Goal: Task Accomplishment & Management: Manage account settings

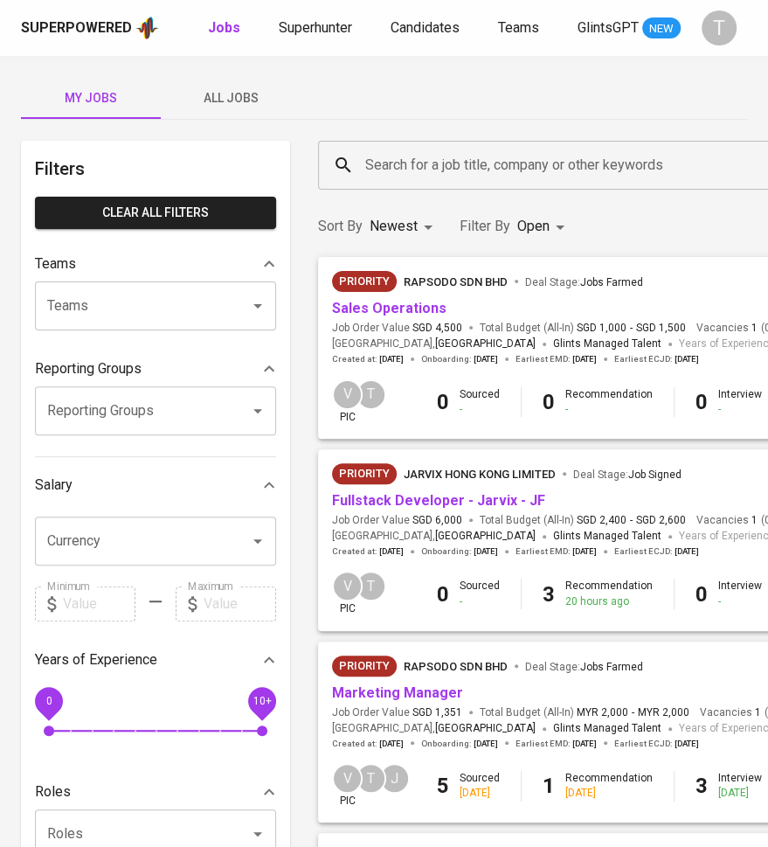
click at [396, 308] on link "Sales Operations" at bounding box center [389, 308] width 114 height 17
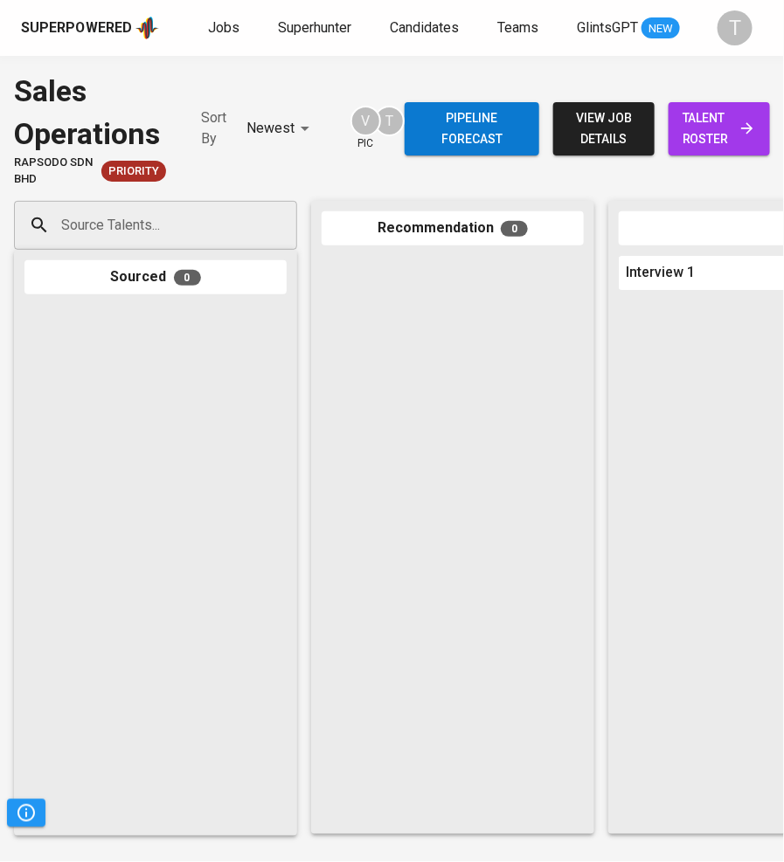
click at [163, 230] on input "Source Talents..." at bounding box center [148, 225] width 183 height 33
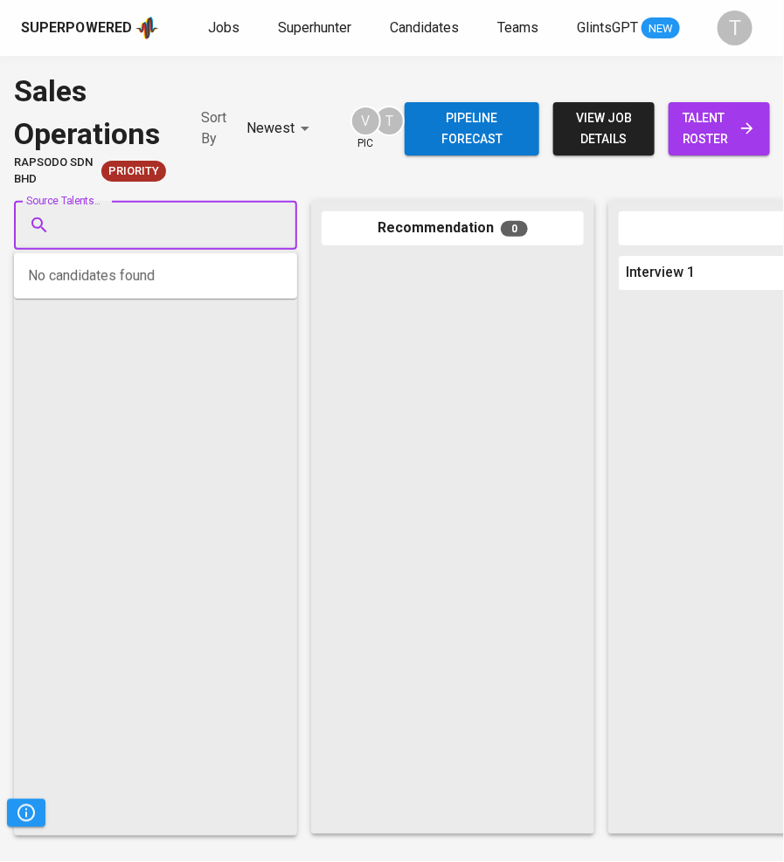
paste input "[EMAIL_ADDRESS][DOMAIN_NAME]"
type input "[EMAIL_ADDRESS][DOMAIN_NAME]"
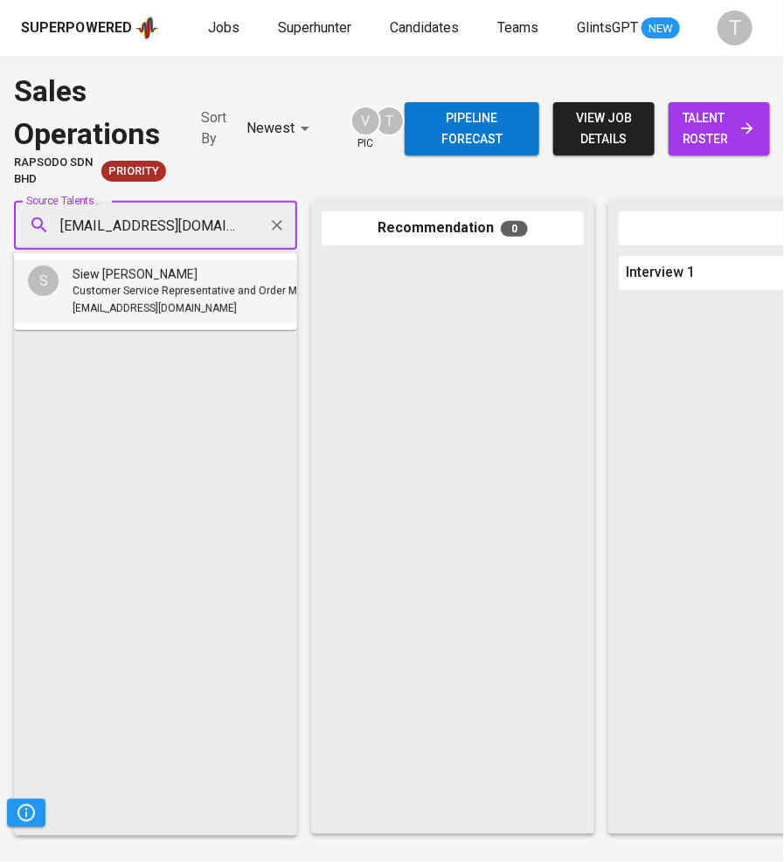
click at [199, 288] on span "Customer Service Representative and Order Management Specialist" at bounding box center [238, 291] width 330 height 17
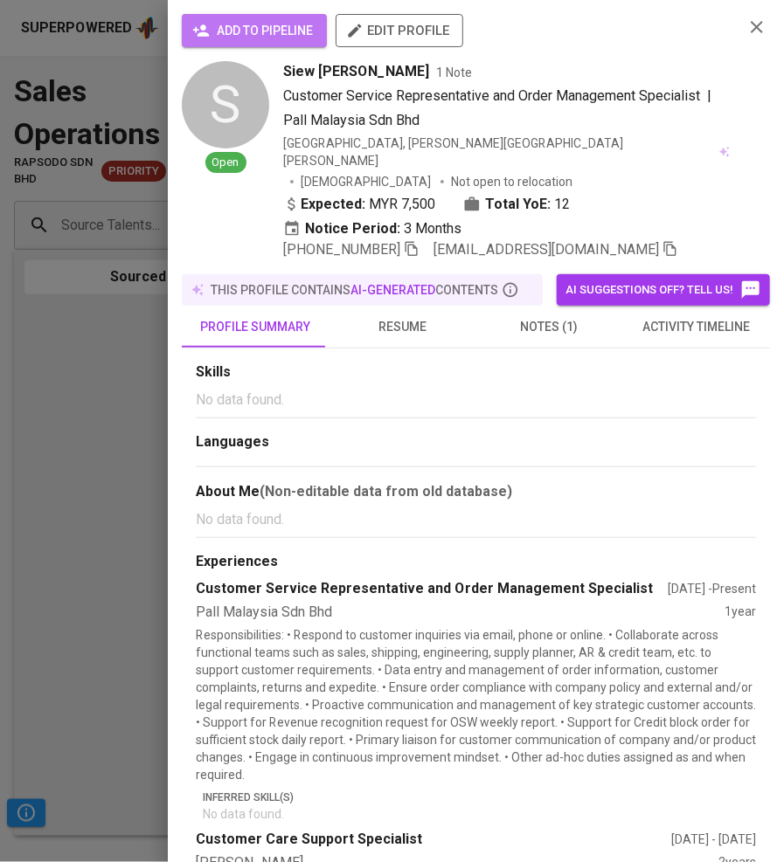
click at [293, 24] on span "add to pipeline" at bounding box center [254, 31] width 117 height 22
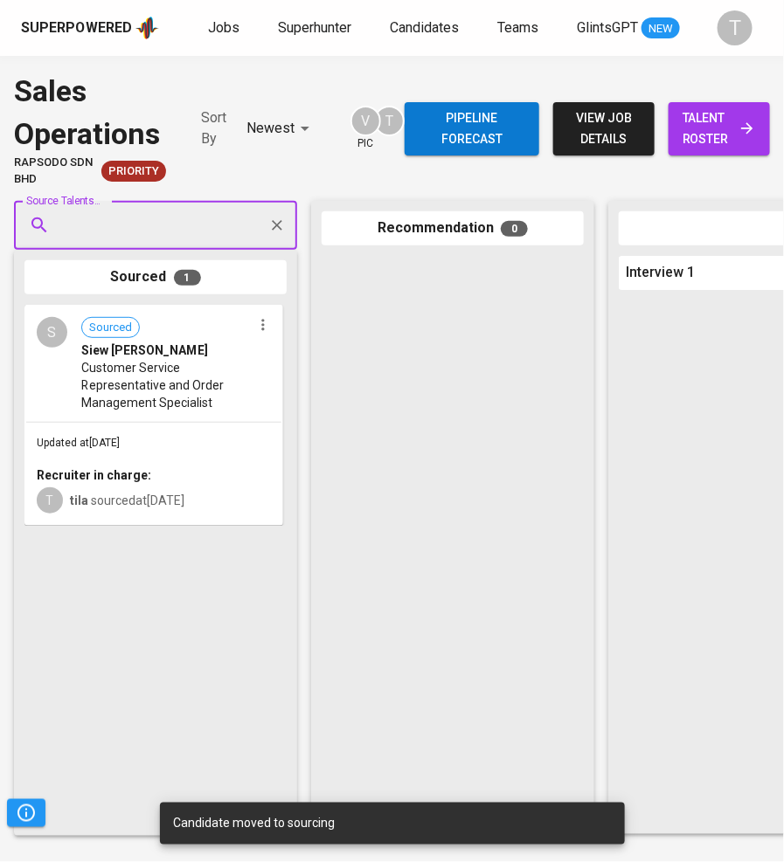
paste input "[EMAIL_ADDRESS][DOMAIN_NAME]"
type input "[EMAIL_ADDRESS][DOMAIN_NAME]"
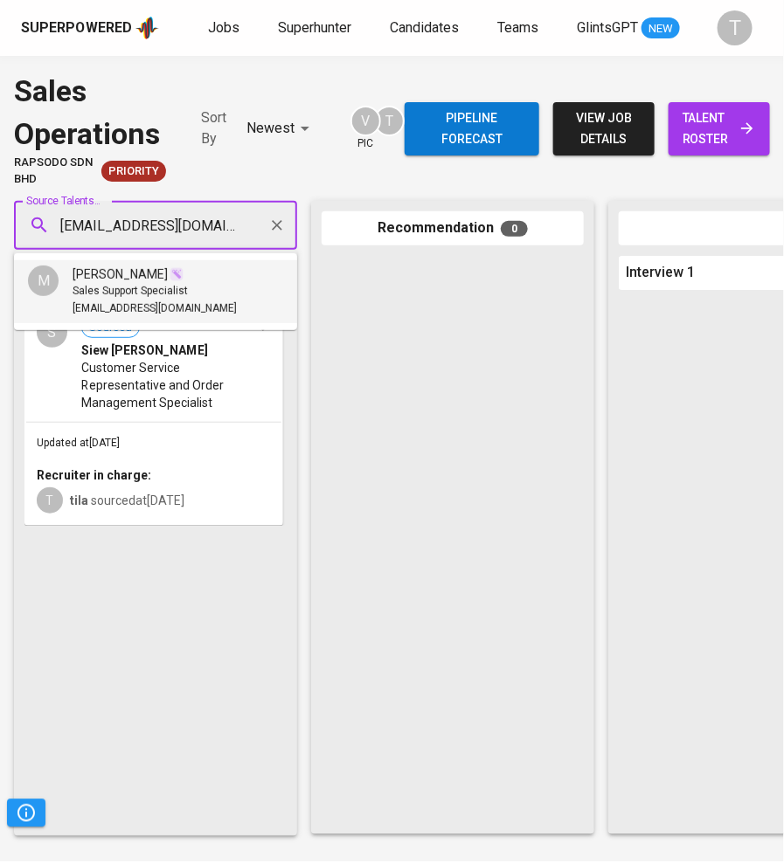
click at [175, 315] on span "[EMAIL_ADDRESS][DOMAIN_NAME]" at bounding box center [155, 309] width 164 height 17
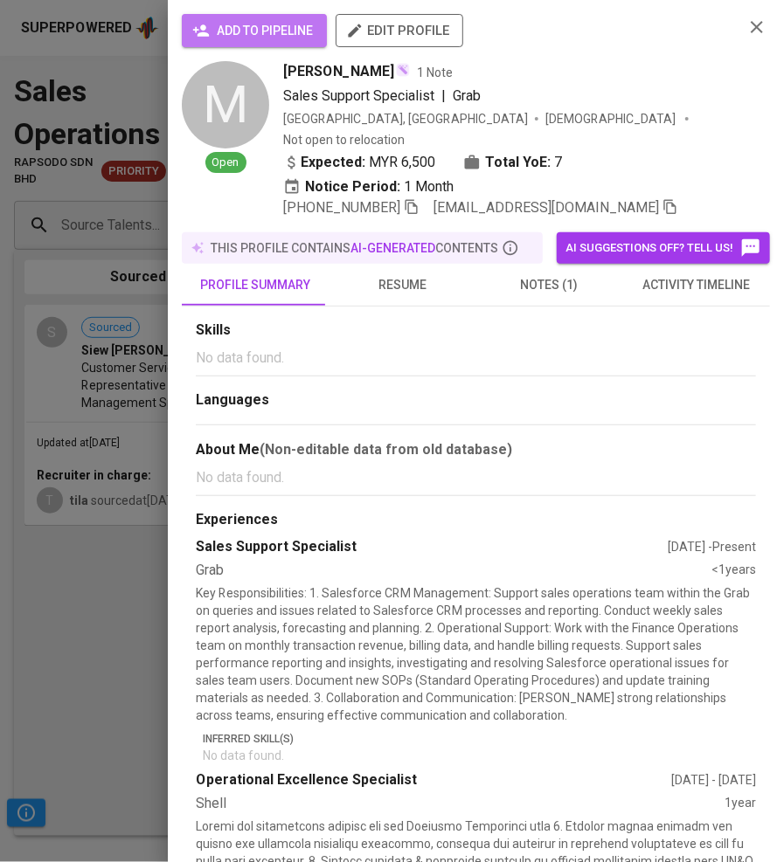
click at [293, 26] on span "add to pipeline" at bounding box center [254, 31] width 117 height 22
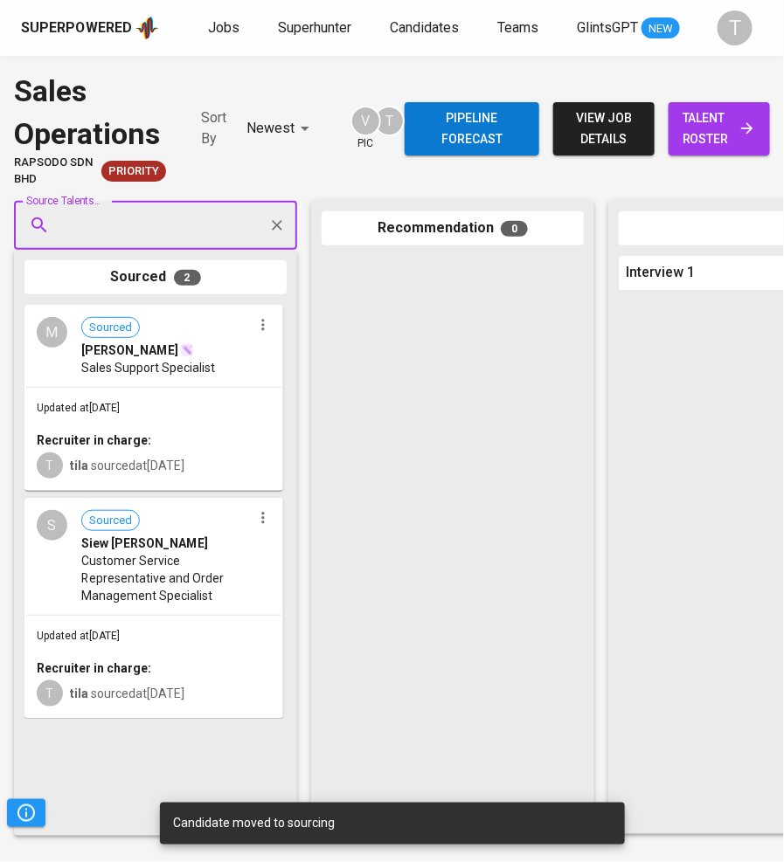
paste input "[EMAIL_ADDRESS][DOMAIN_NAME]"
type input "[EMAIL_ADDRESS][DOMAIN_NAME]"
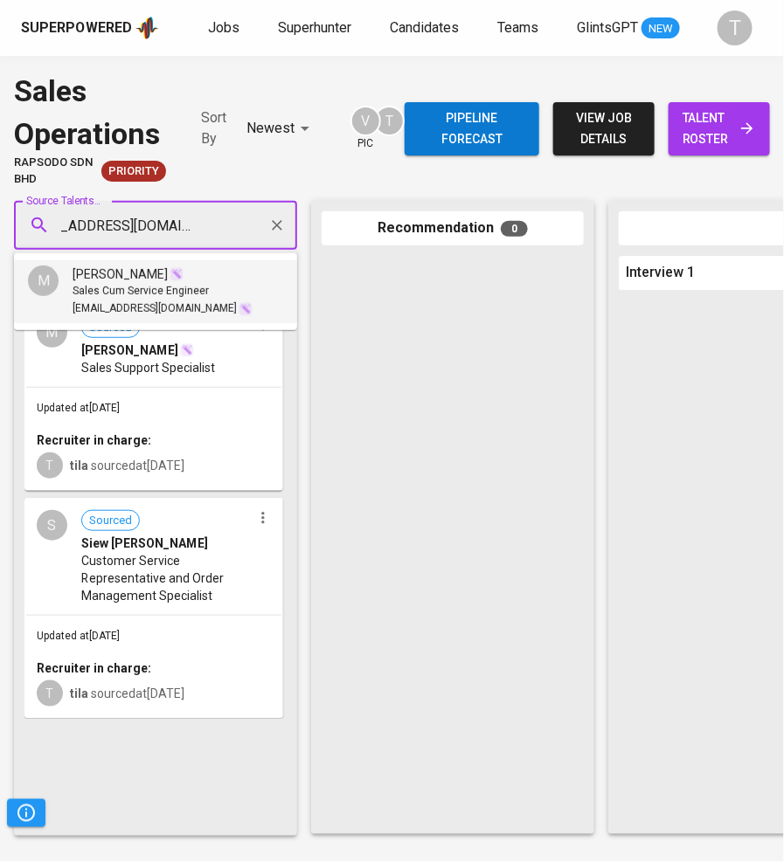
click at [170, 291] on span "Sales Cum Service Engineer" at bounding box center [141, 291] width 136 height 17
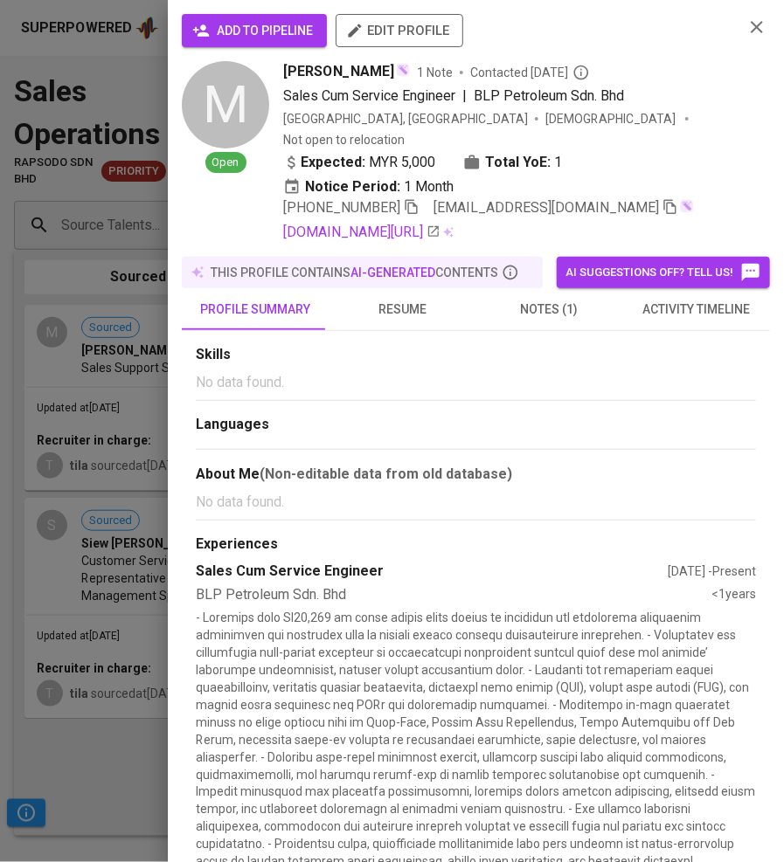
click at [267, 25] on span "add to pipeline" at bounding box center [254, 31] width 117 height 22
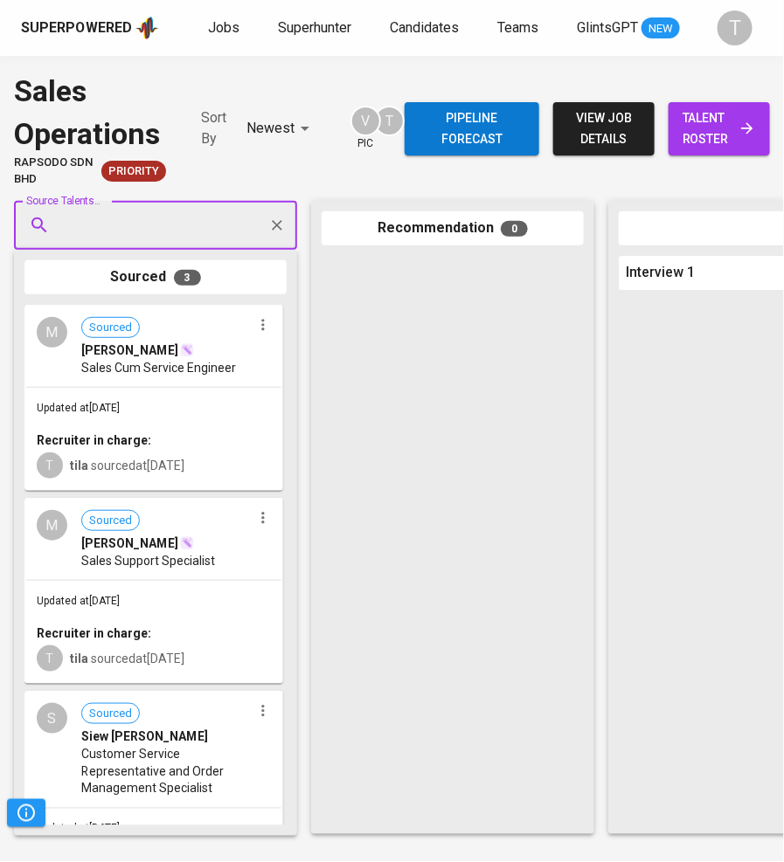
paste input "[EMAIL_ADDRESS][DOMAIN_NAME]"
type input "[EMAIL_ADDRESS][DOMAIN_NAME]"
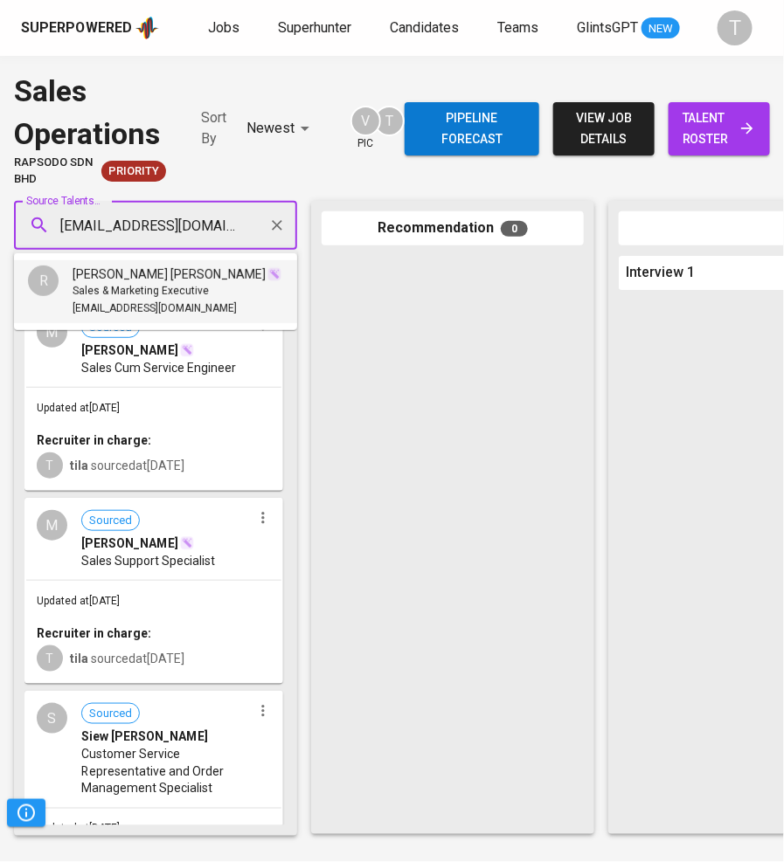
click at [231, 291] on li "R RYAN LEE JEN SHEEN Sales & Marketing Executive jensheen99@gmail.com" at bounding box center [155, 291] width 283 height 63
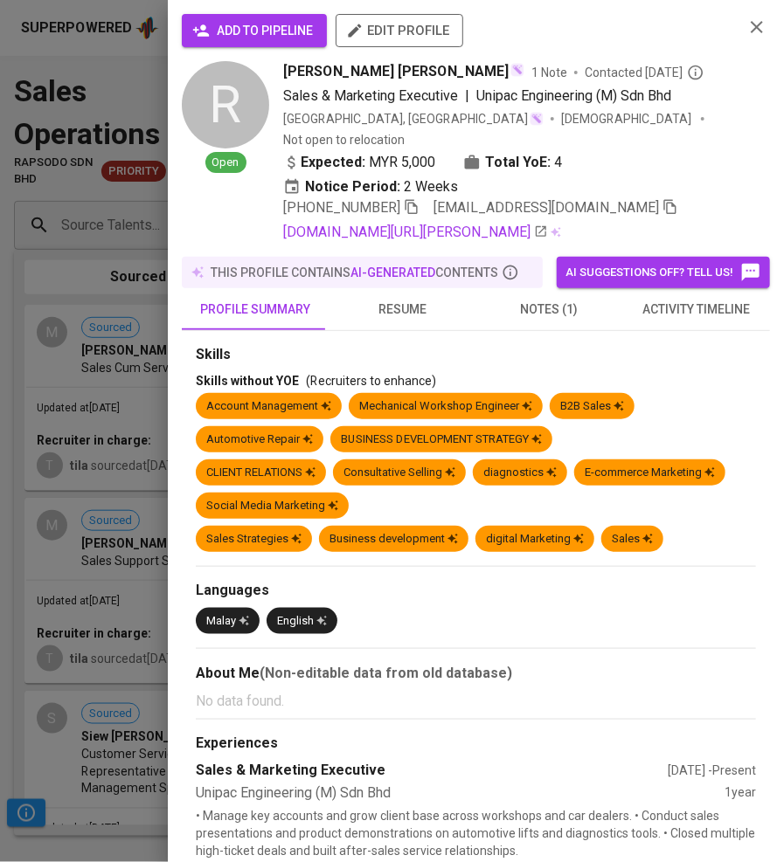
click at [273, 30] on span "add to pipeline" at bounding box center [254, 31] width 117 height 22
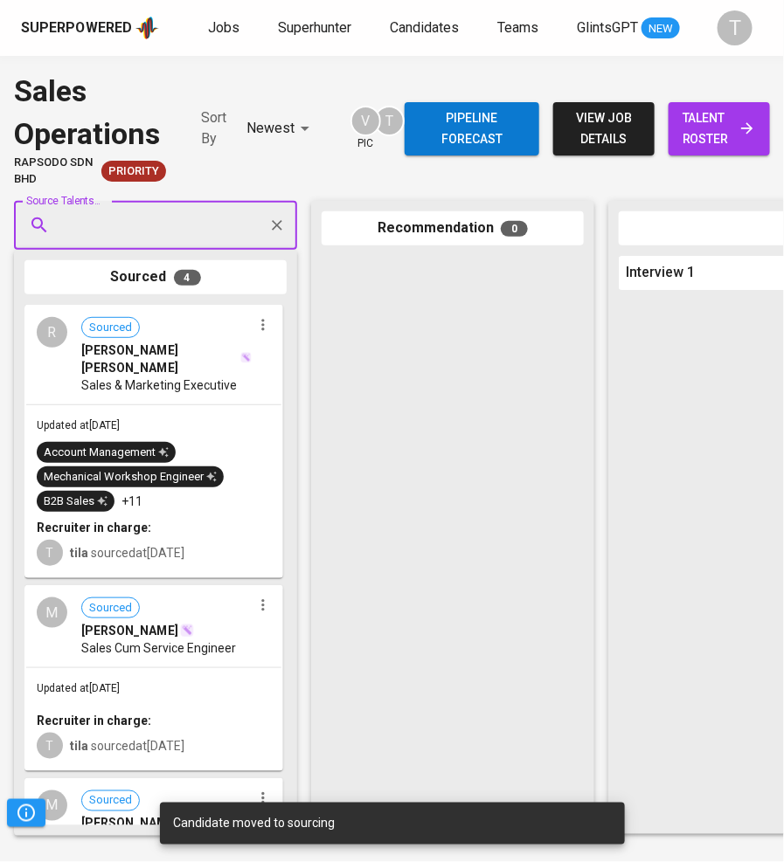
paste input "[PERSON_NAME][EMAIL_ADDRESS][DOMAIN_NAME]"
type input "[PERSON_NAME][EMAIL_ADDRESS][DOMAIN_NAME]"
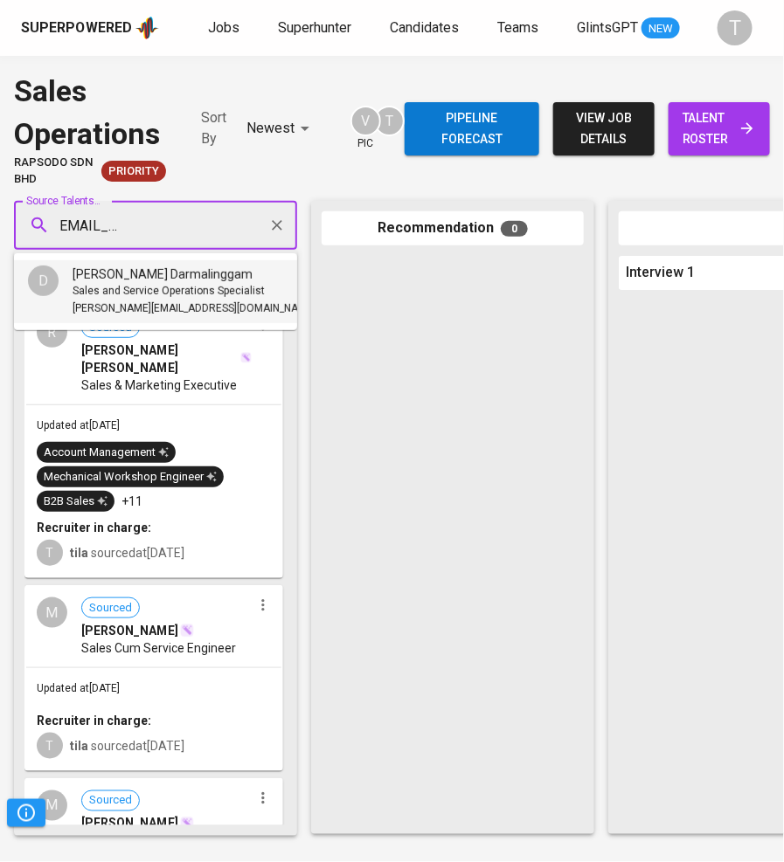
click at [186, 295] on span "Sales and Service Operations Specialist" at bounding box center [169, 291] width 192 height 17
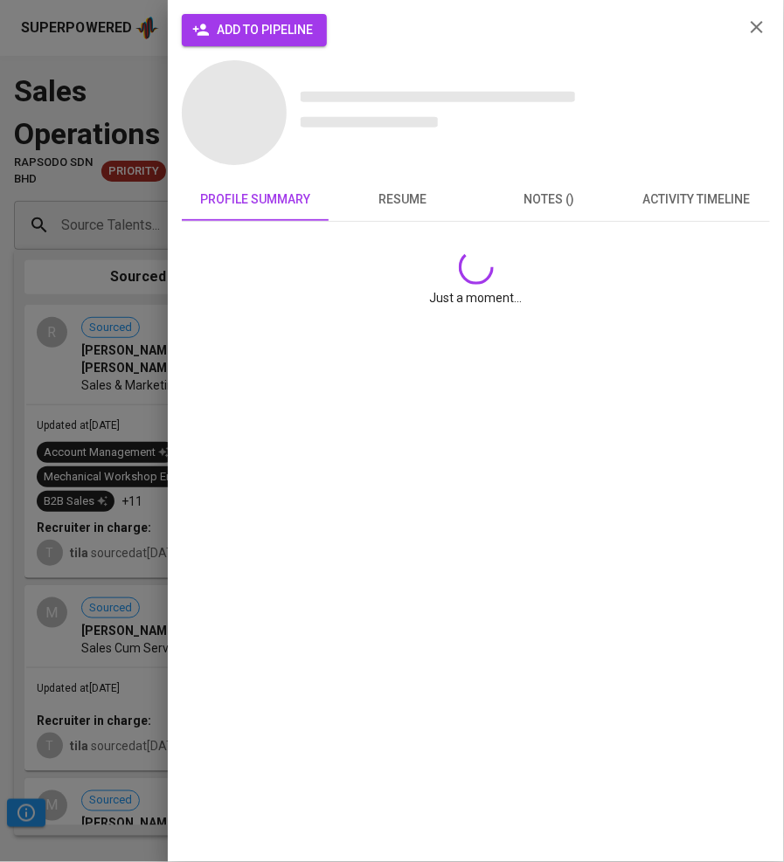
scroll to position [0, 0]
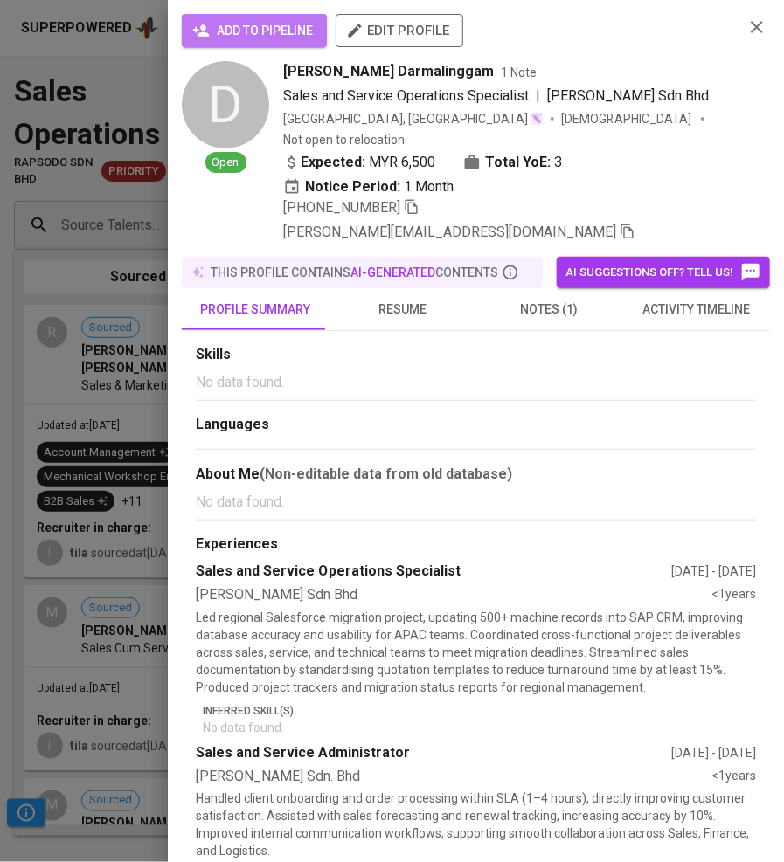
click at [263, 31] on span "add to pipeline" at bounding box center [254, 31] width 117 height 22
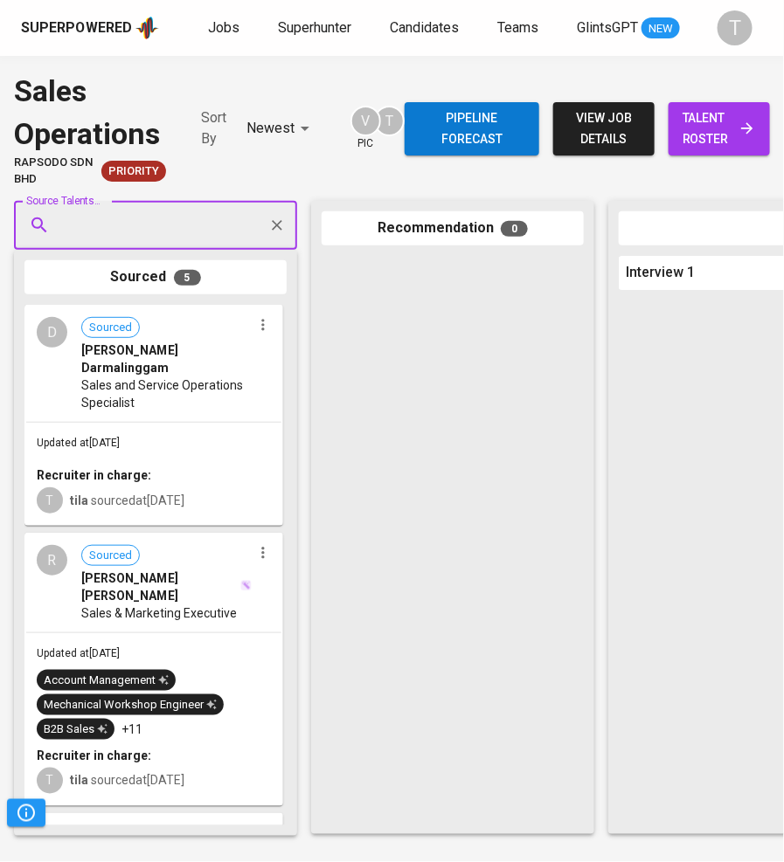
click at [185, 377] on span "Sales and Service Operations Specialist" at bounding box center [166, 394] width 170 height 35
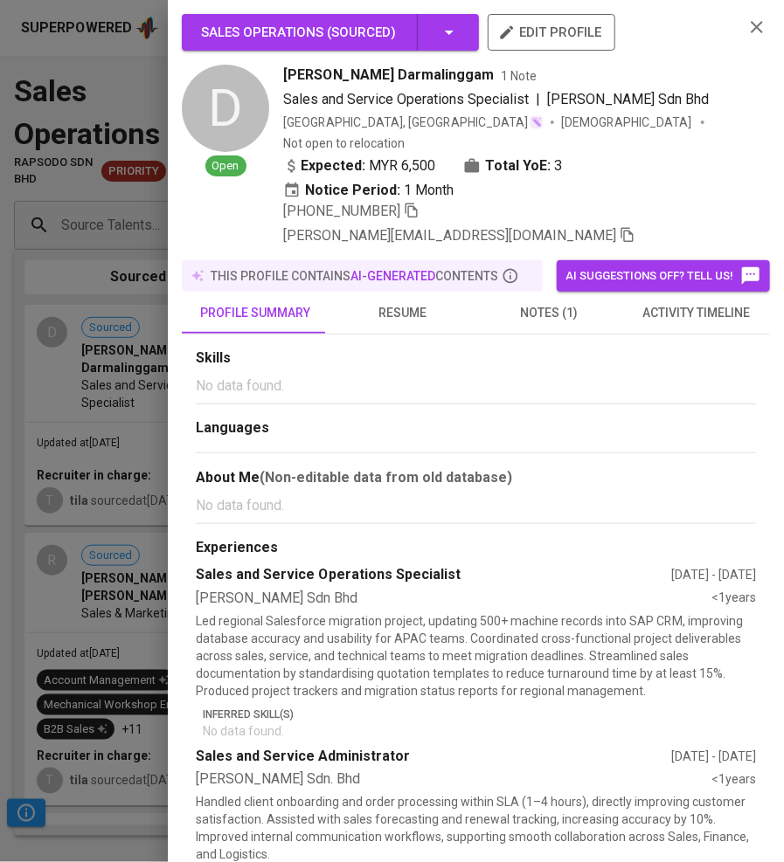
click at [78, 346] on div at bounding box center [392, 431] width 784 height 862
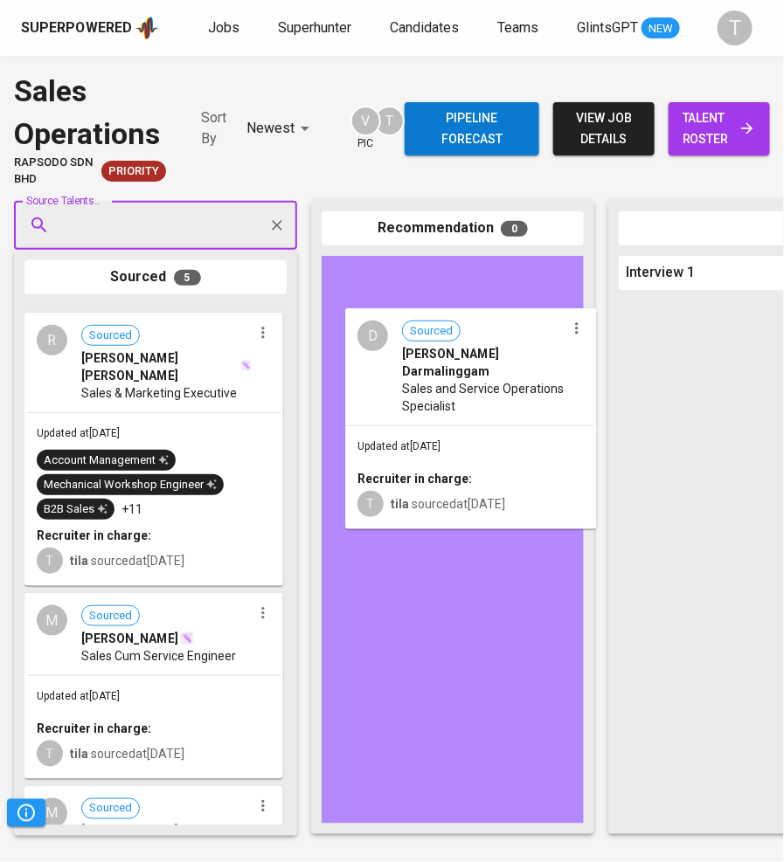
drag, startPoint x: 78, startPoint y: 346, endPoint x: 404, endPoint y: 350, distance: 325.9
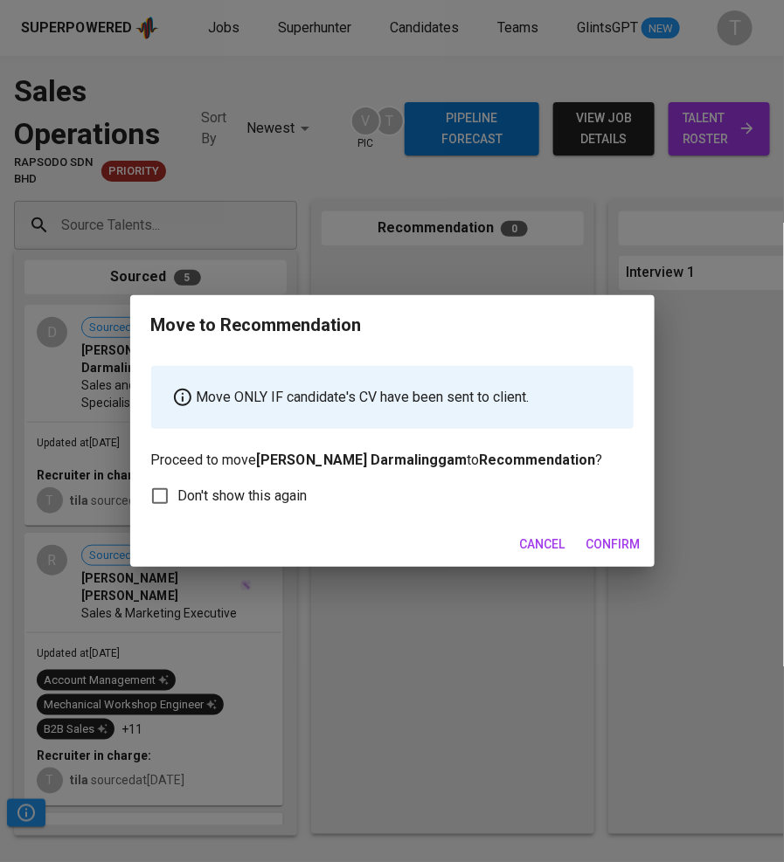
click at [591, 556] on button "Confirm" at bounding box center [613, 545] width 68 height 32
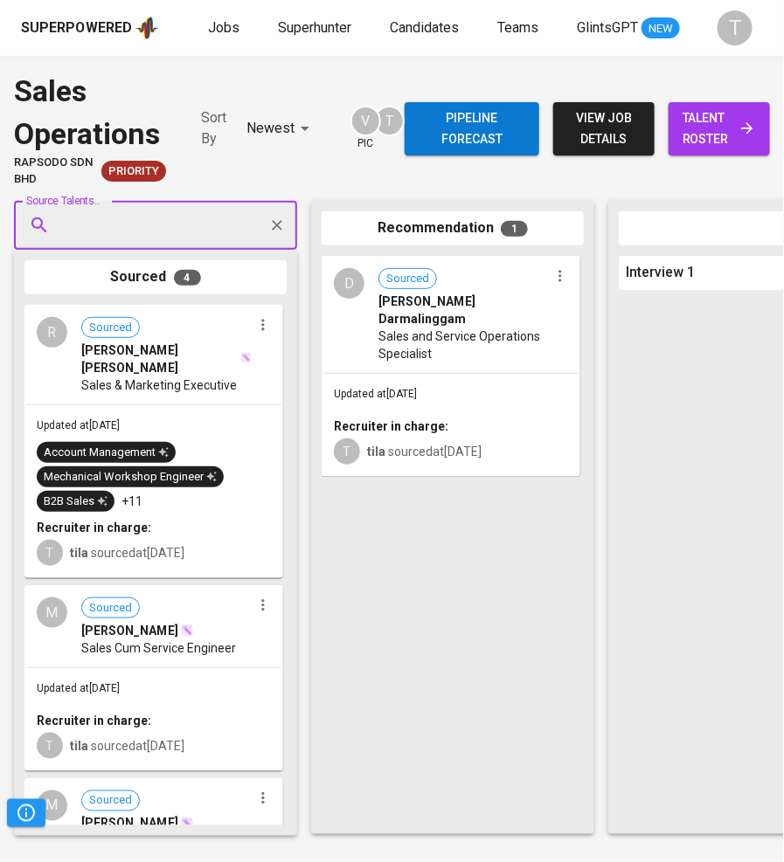
drag, startPoint x: 192, startPoint y: 408, endPoint x: 518, endPoint y: 473, distance: 332.3
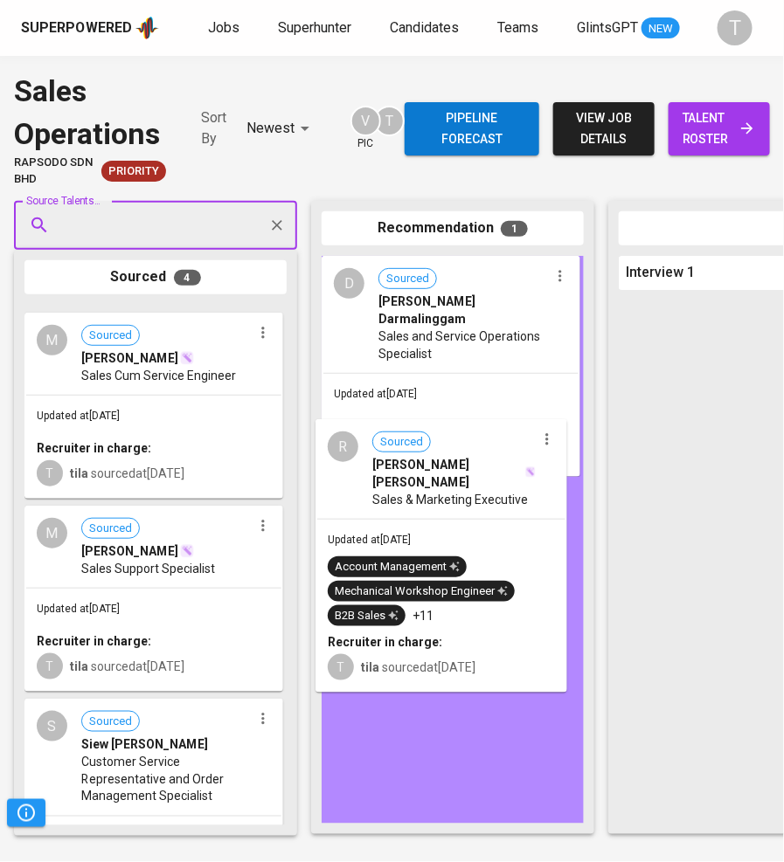
drag, startPoint x: 183, startPoint y: 409, endPoint x: 557, endPoint y: 542, distance: 396.9
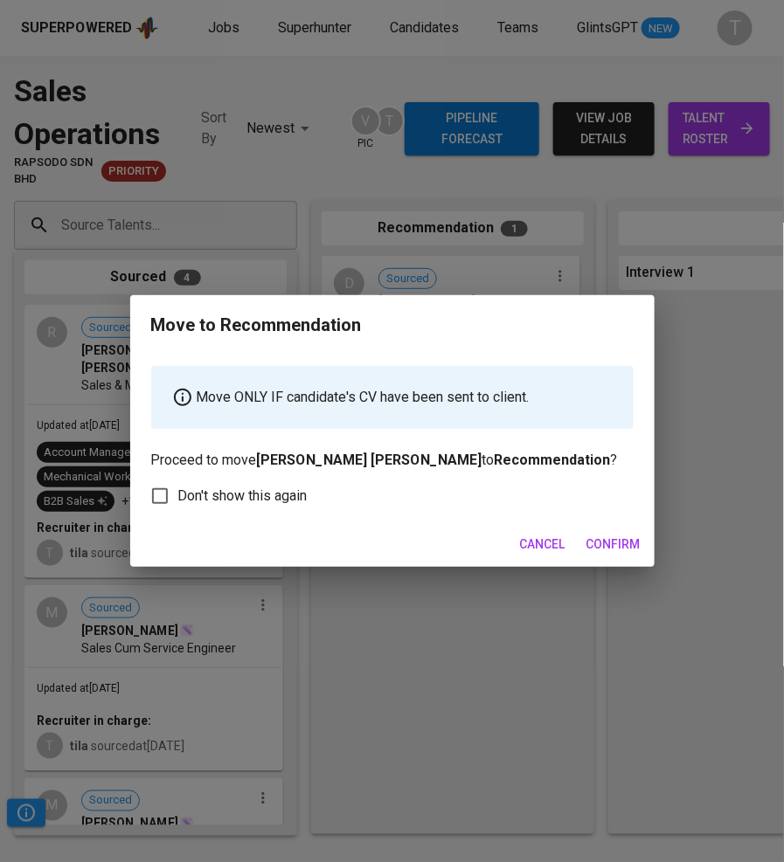
click at [631, 543] on span "Confirm" at bounding box center [613, 545] width 54 height 22
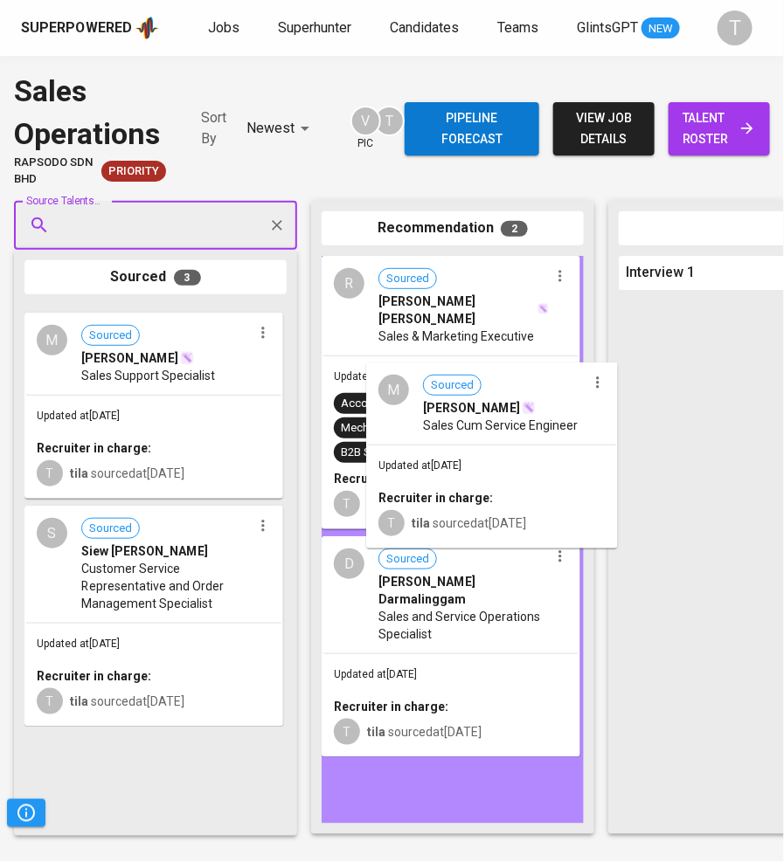
drag, startPoint x: 190, startPoint y: 425, endPoint x: 537, endPoint y: 482, distance: 352.5
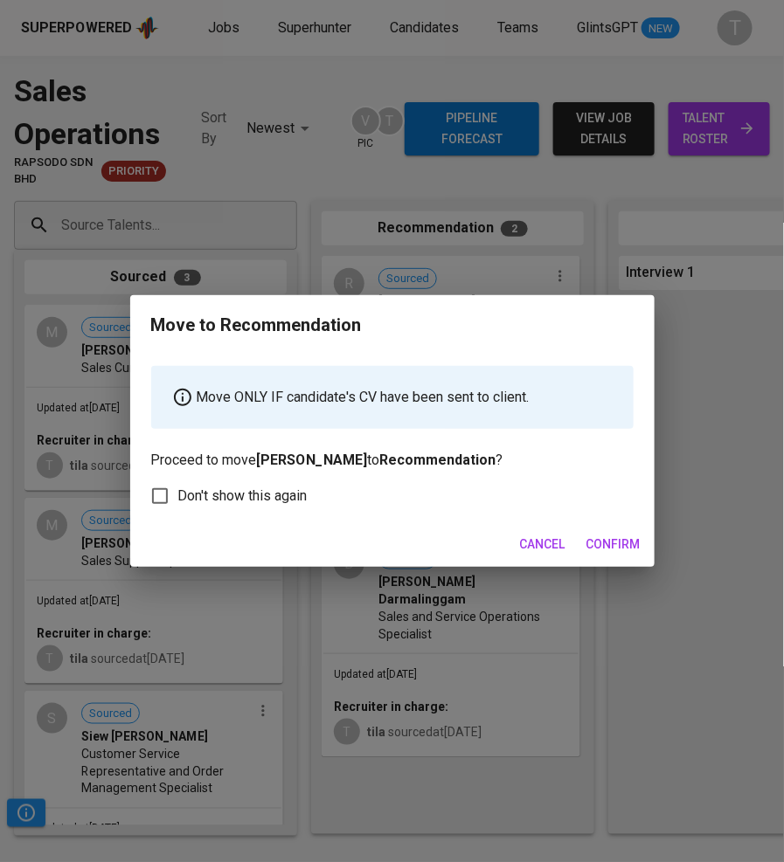
click at [626, 542] on span "Confirm" at bounding box center [613, 545] width 54 height 22
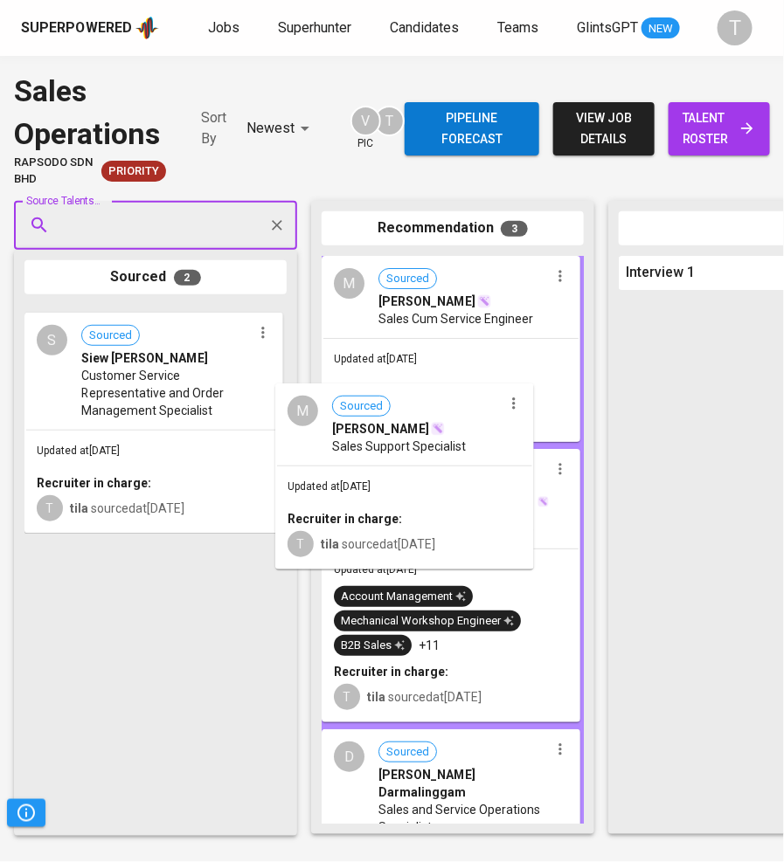
drag, startPoint x: 210, startPoint y: 415, endPoint x: 501, endPoint y: 506, distance: 304.8
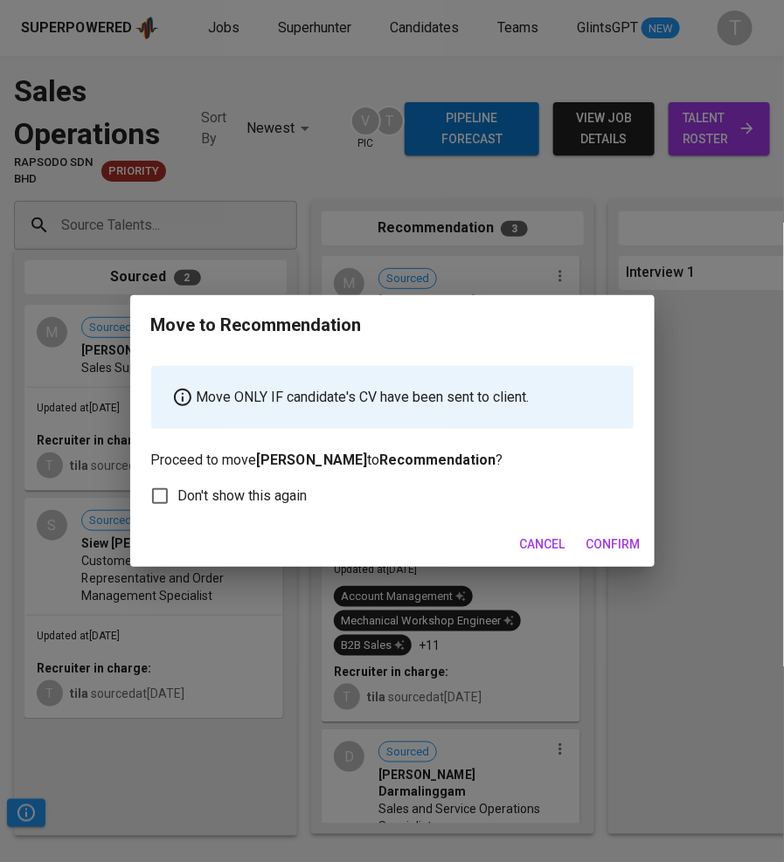
click at [618, 551] on span "Confirm" at bounding box center [613, 545] width 54 height 22
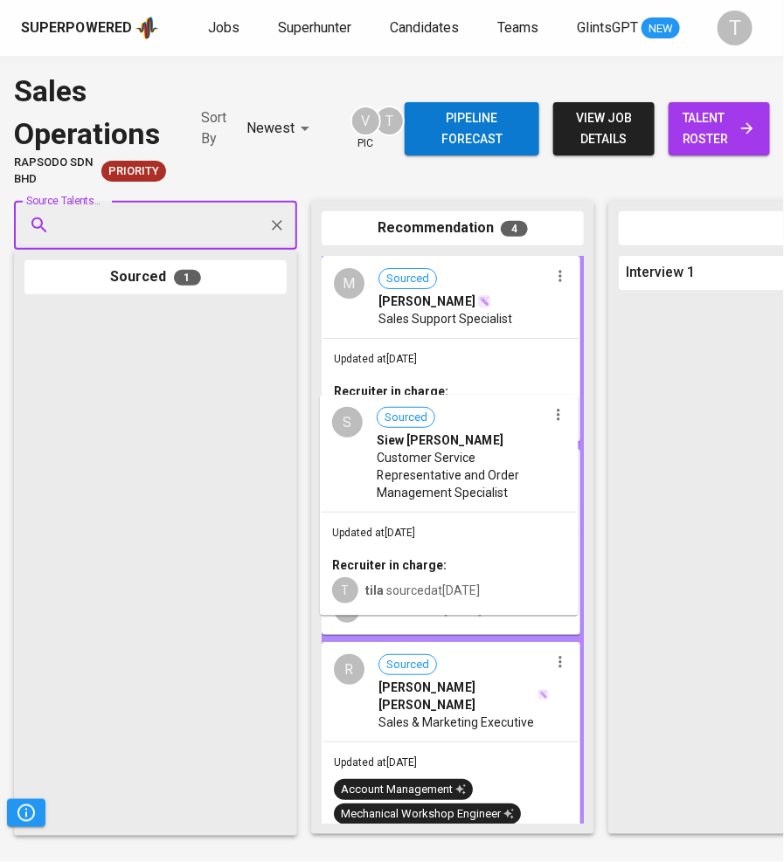
drag, startPoint x: 161, startPoint y: 403, endPoint x: 471, endPoint y: 496, distance: 324.0
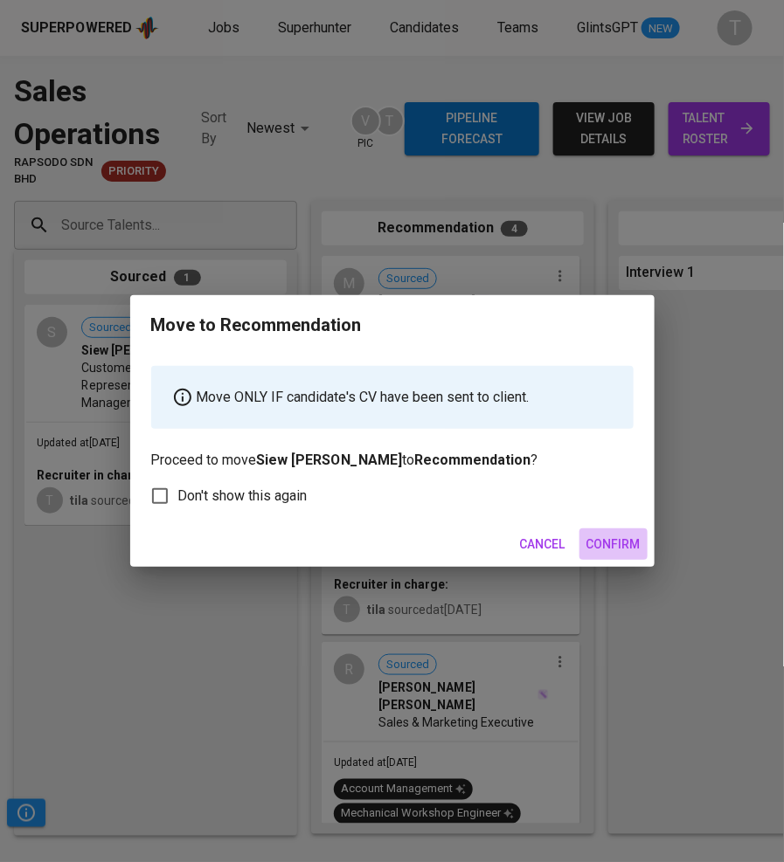
click at [613, 544] on span "Confirm" at bounding box center [613, 545] width 54 height 22
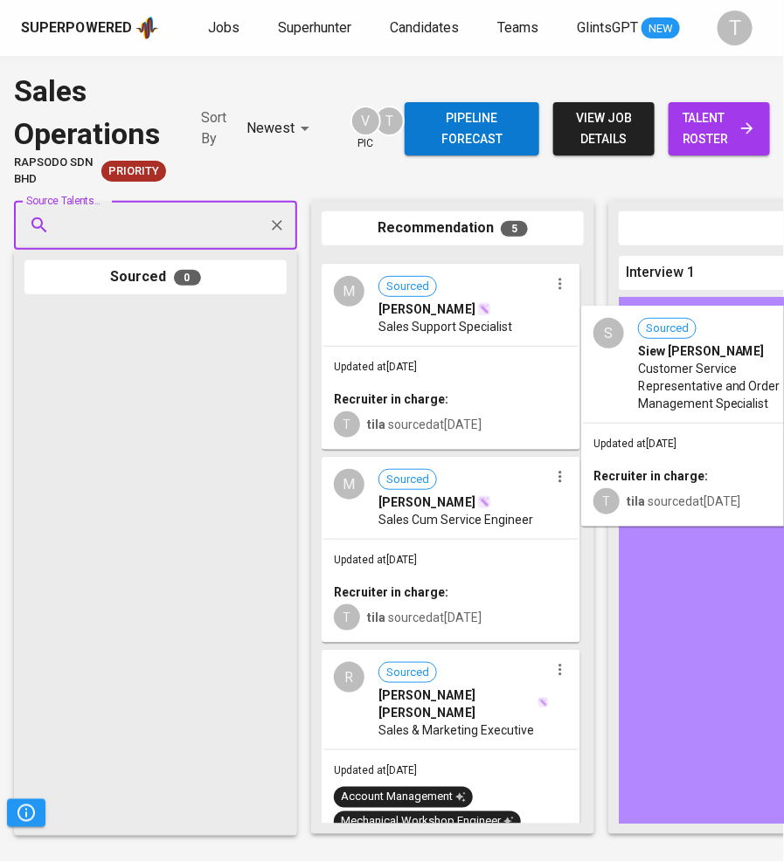
drag, startPoint x: 478, startPoint y: 370, endPoint x: 760, endPoint y: 427, distance: 287.9
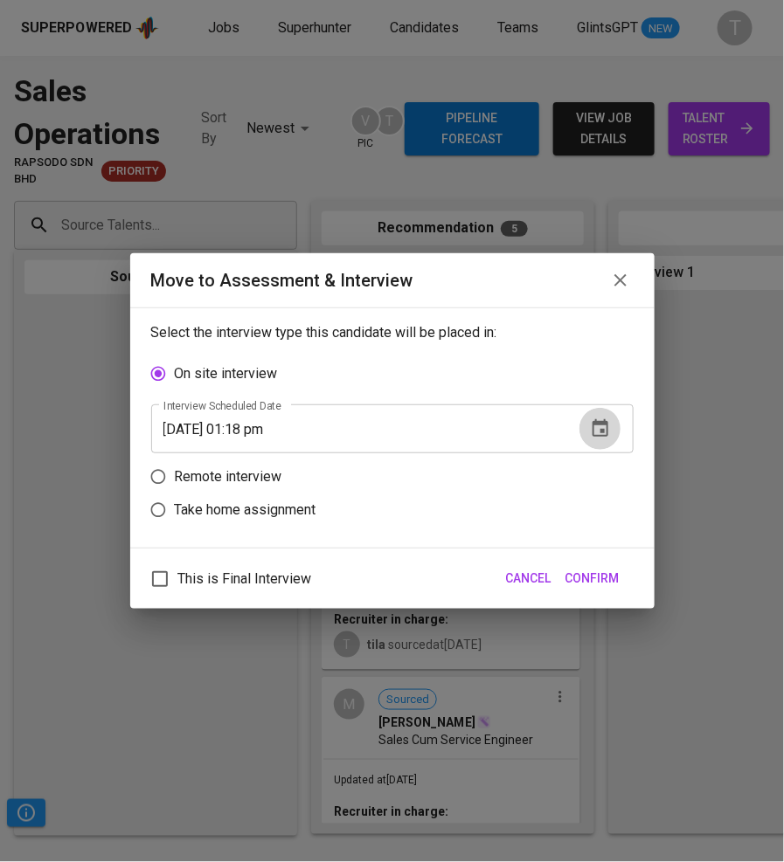
click at [599, 433] on icon "button" at bounding box center [600, 429] width 21 height 21
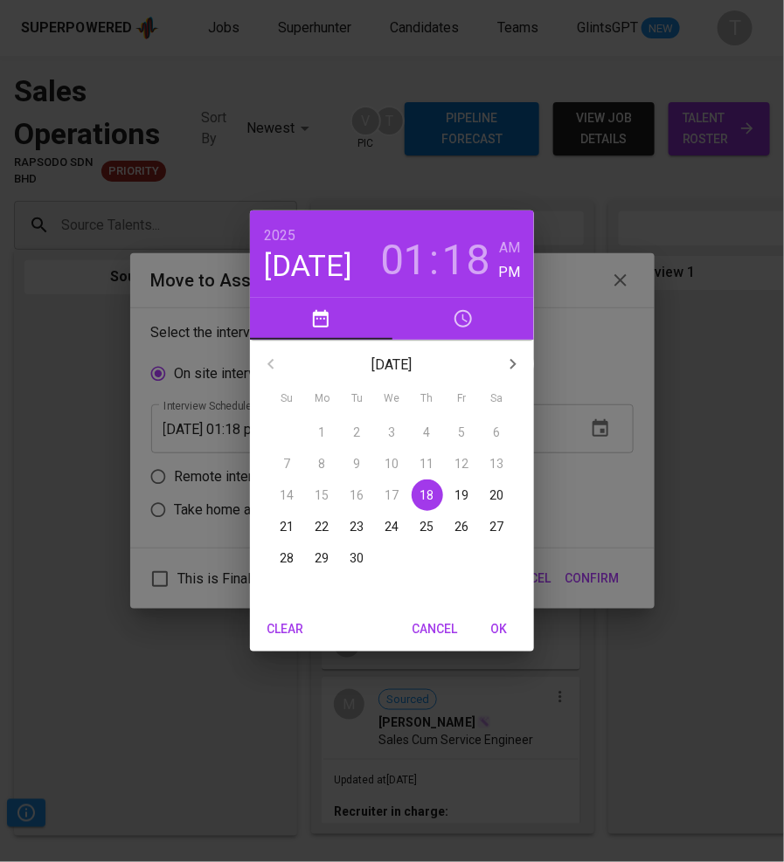
click at [420, 493] on p "18" at bounding box center [427, 495] width 14 height 17
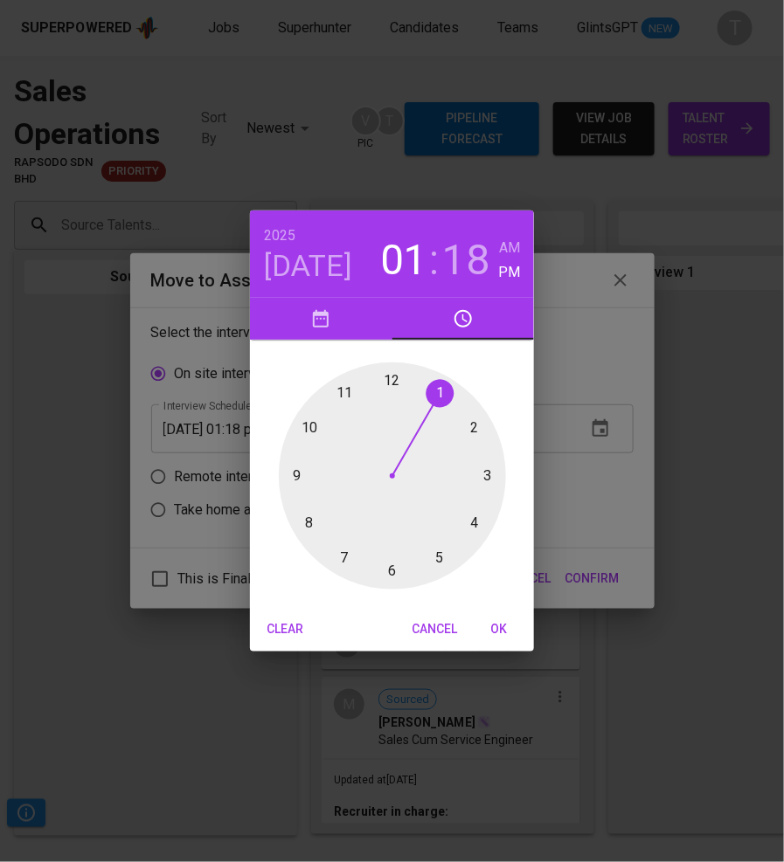
click at [475, 429] on div at bounding box center [392, 476] width 227 height 227
click at [390, 377] on div at bounding box center [392, 476] width 227 height 227
type input "09/18/2025 02:00 pm"
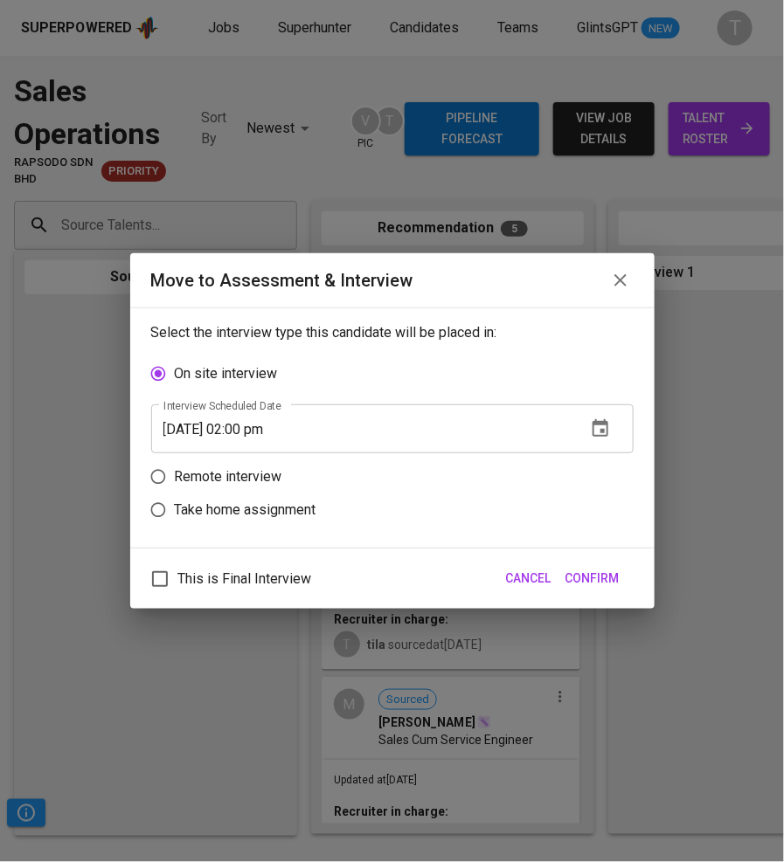
click at [253, 463] on label "Remote interview" at bounding box center [381, 476] width 478 height 33
click at [175, 463] on input "Remote interview" at bounding box center [158, 476] width 33 height 33
radio input "true"
click at [599, 578] on span "Confirm" at bounding box center [592, 579] width 54 height 22
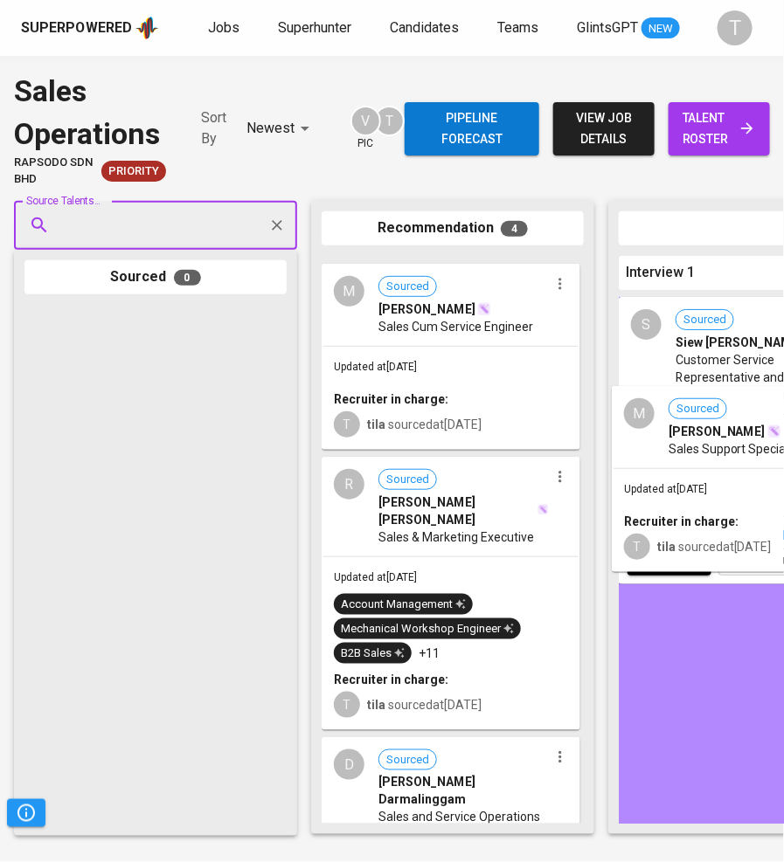
drag, startPoint x: 454, startPoint y: 300, endPoint x: 750, endPoint y: 433, distance: 324.2
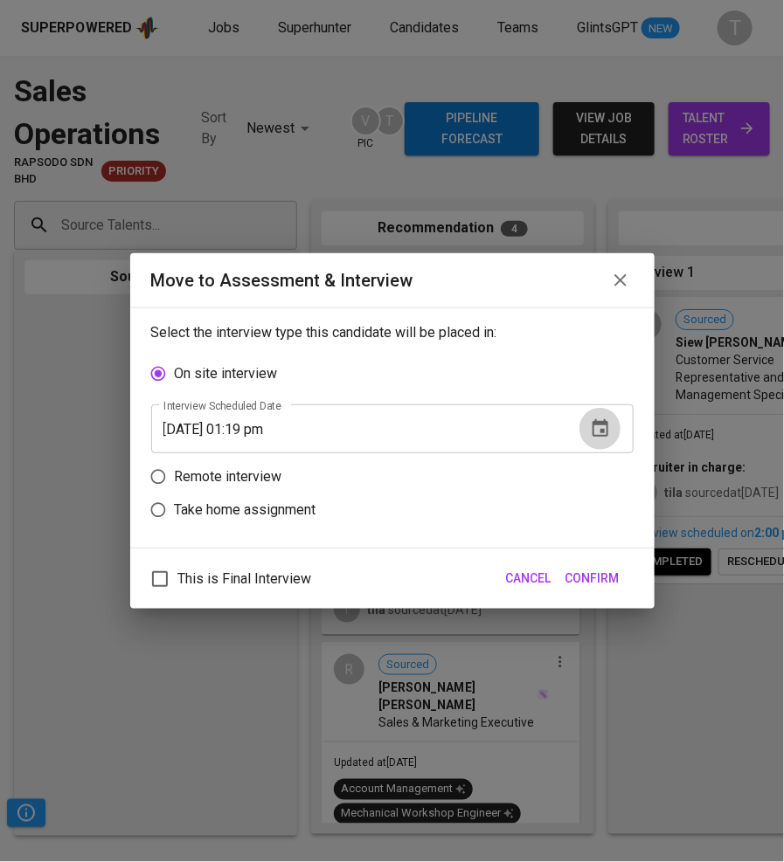
click at [599, 429] on icon "button" at bounding box center [600, 429] width 21 height 21
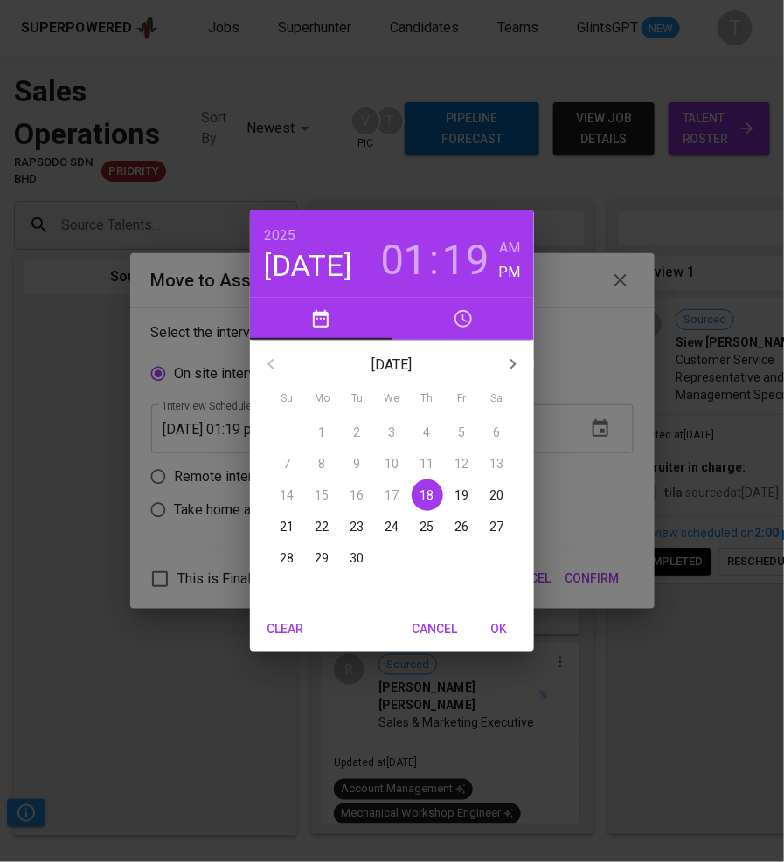
click at [433, 494] on p "18" at bounding box center [427, 495] width 14 height 17
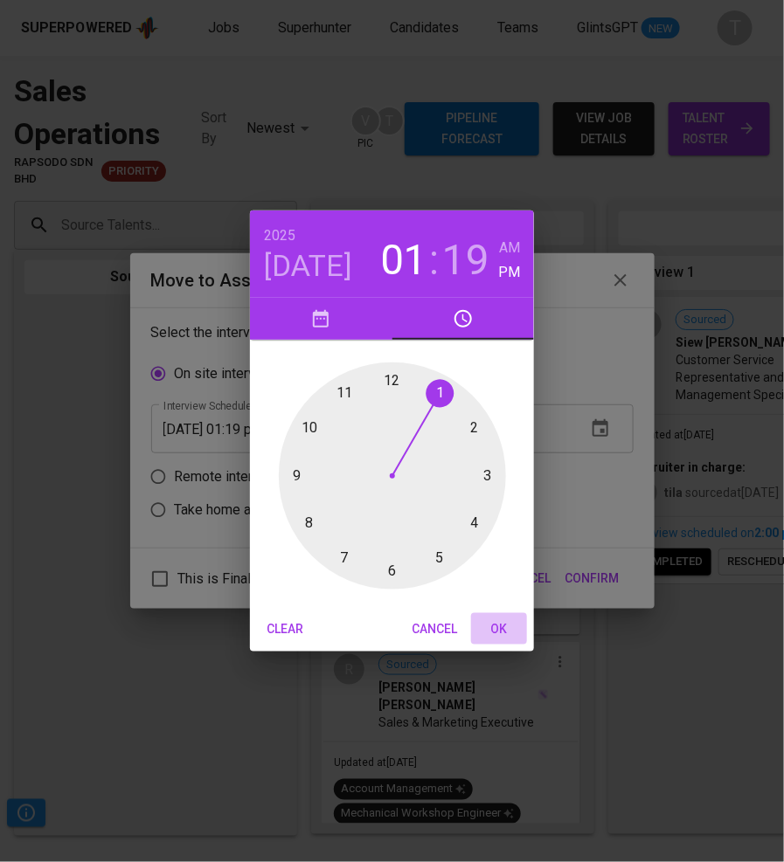
click at [500, 625] on span "OK" at bounding box center [499, 630] width 42 height 22
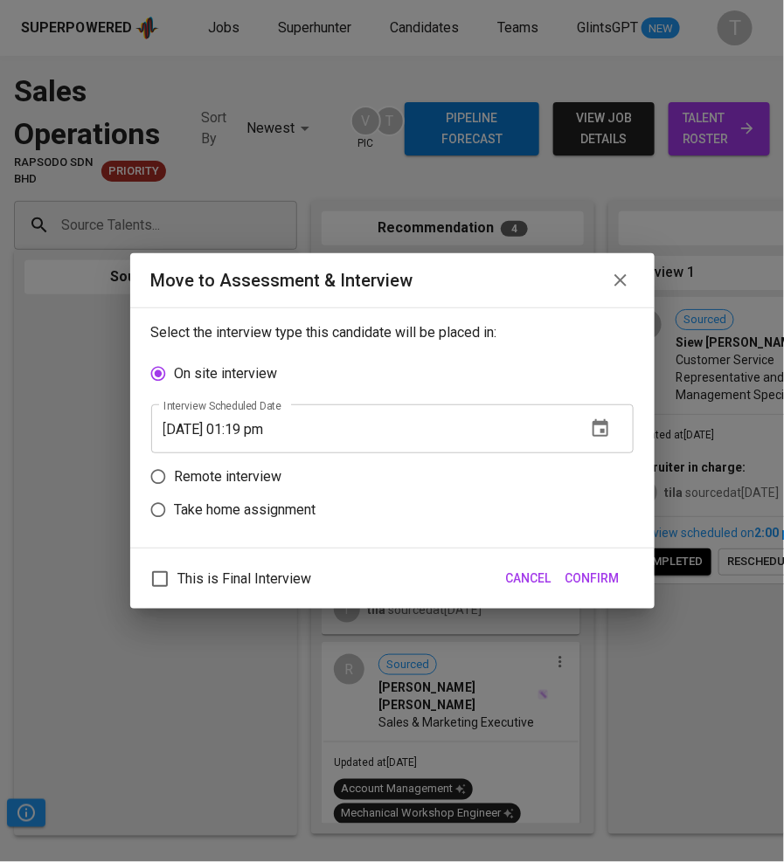
click at [215, 479] on p "Remote interview" at bounding box center [228, 477] width 107 height 21
click at [175, 479] on input "Remote interview" at bounding box center [158, 476] width 33 height 33
radio input "true"
click at [269, 464] on input "09/18/2025 01:19 pm" at bounding box center [361, 462] width 421 height 49
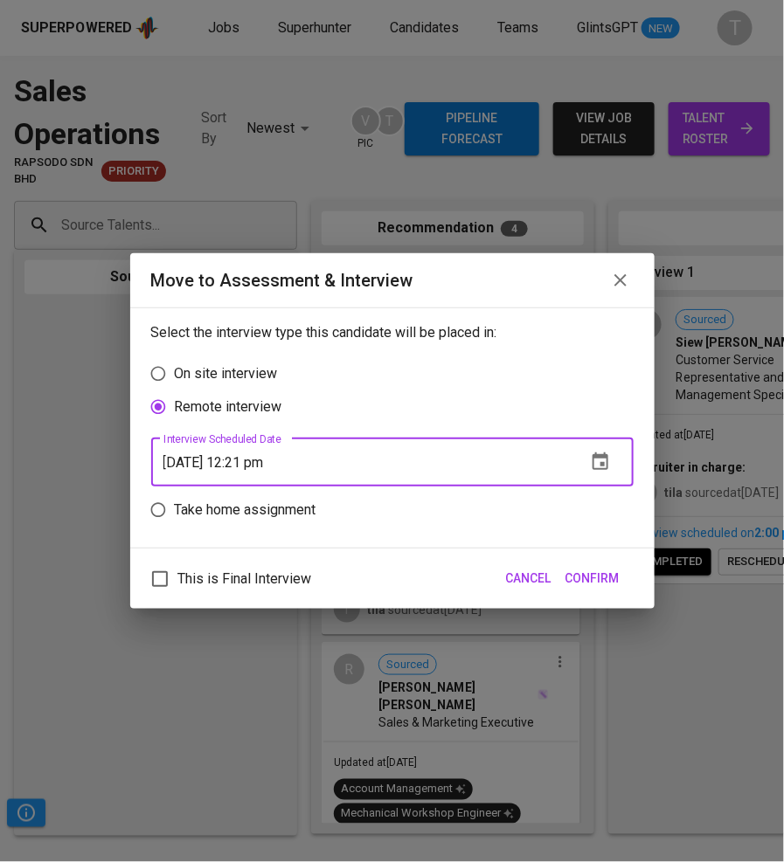
type input "09/18/2025 12:21 pm"
click at [595, 573] on span "Confirm" at bounding box center [592, 579] width 54 height 22
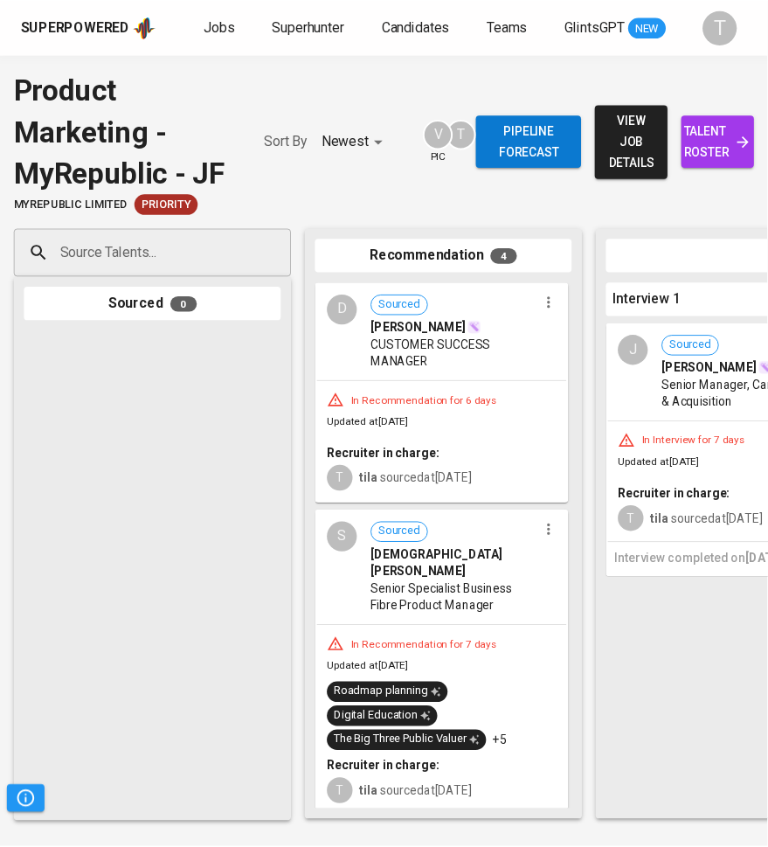
scroll to position [378, 0]
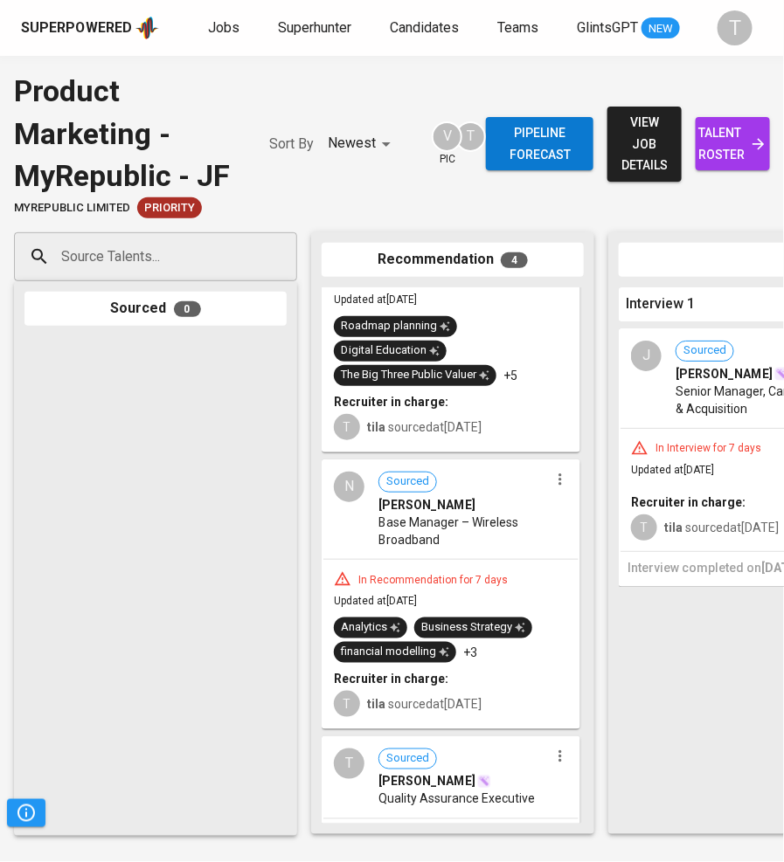
drag, startPoint x: 0, startPoint y: 0, endPoint x: 223, endPoint y: 18, distance: 223.6
click at [223, 19] on span "Jobs" at bounding box center [223, 27] width 31 height 17
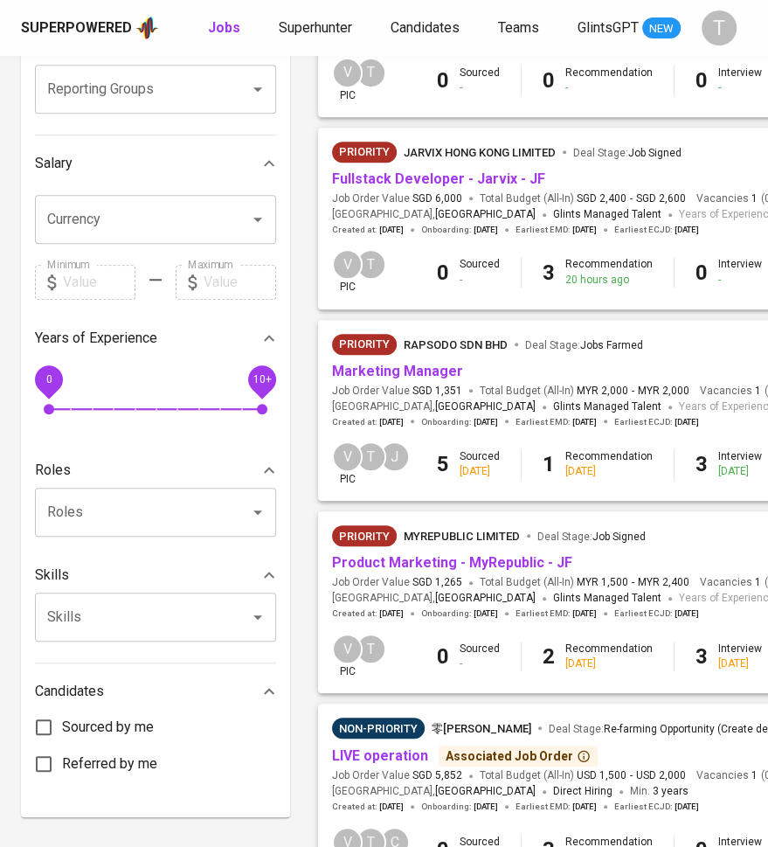
scroll to position [324, 0]
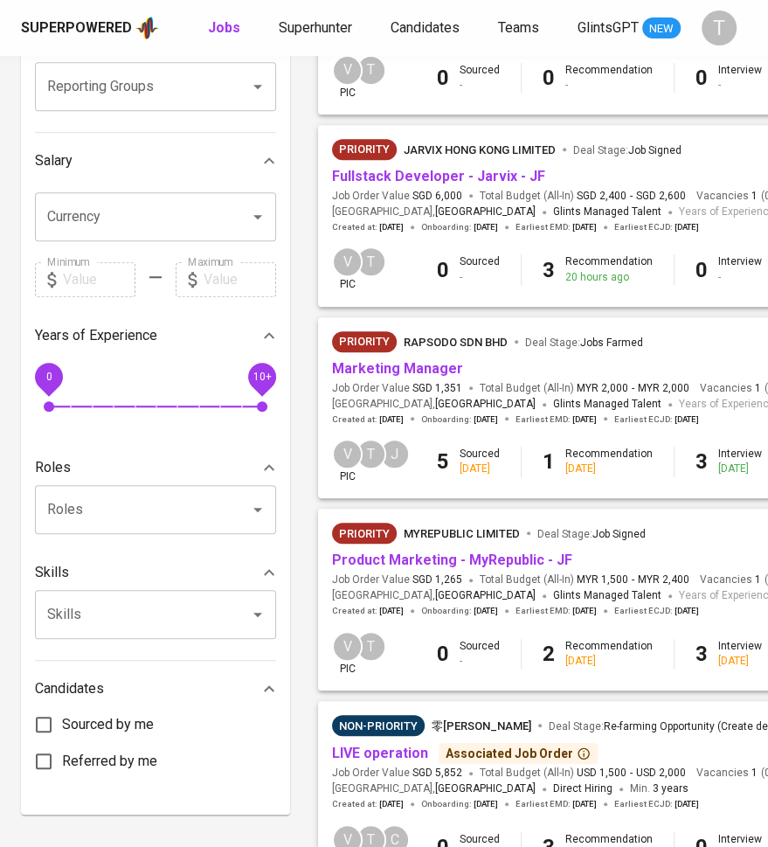
click at [435, 365] on link "Marketing Manager" at bounding box center [397, 368] width 131 height 17
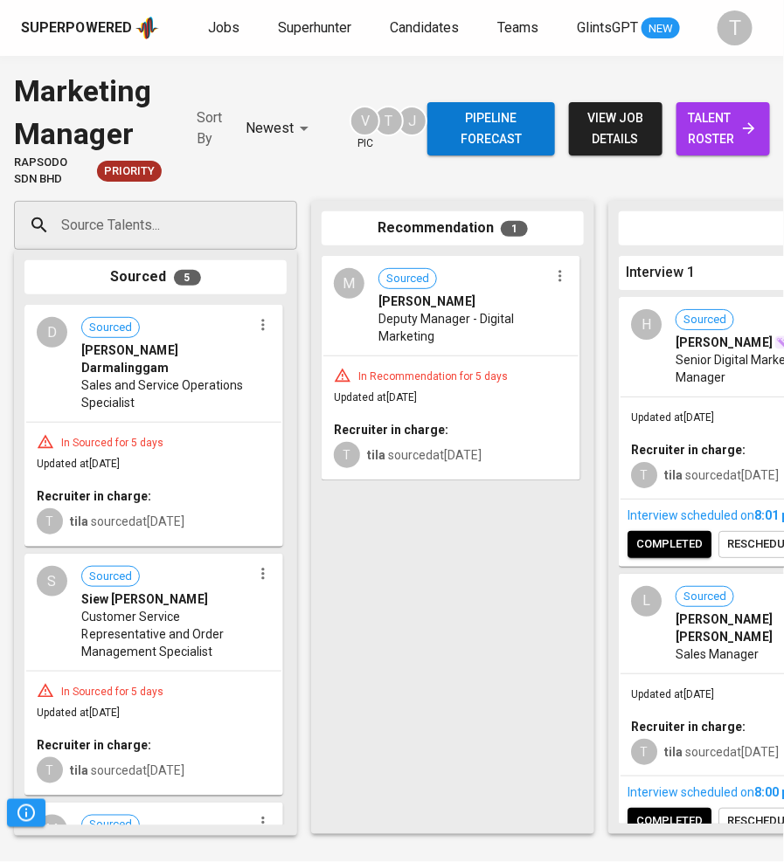
click at [171, 423] on div "In Sourced for 5 days Updated at [DATE] Recruiter in charge: T tila sourced at …" at bounding box center [153, 484] width 255 height 122
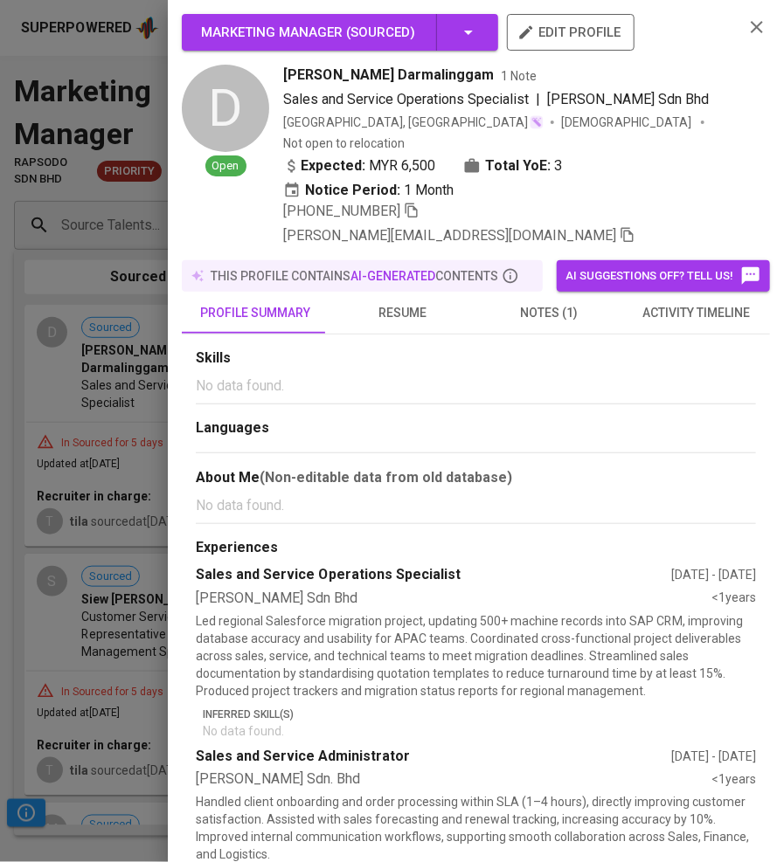
click at [101, 246] on div at bounding box center [392, 431] width 784 height 862
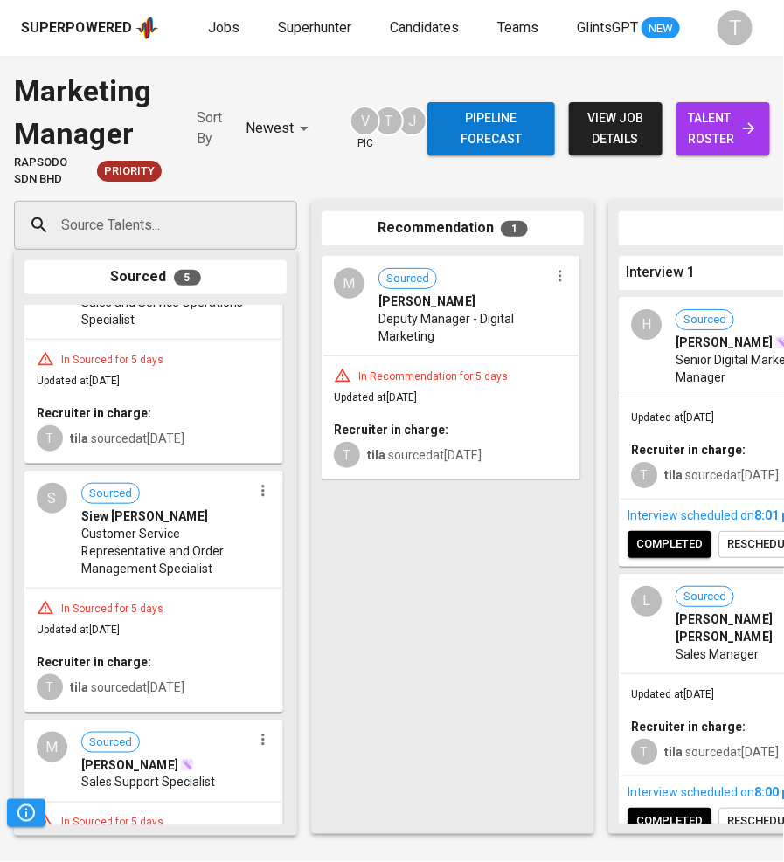
scroll to position [84, 0]
click at [206, 482] on span "Sourced Siew [PERSON_NAME]" at bounding box center [166, 503] width 170 height 42
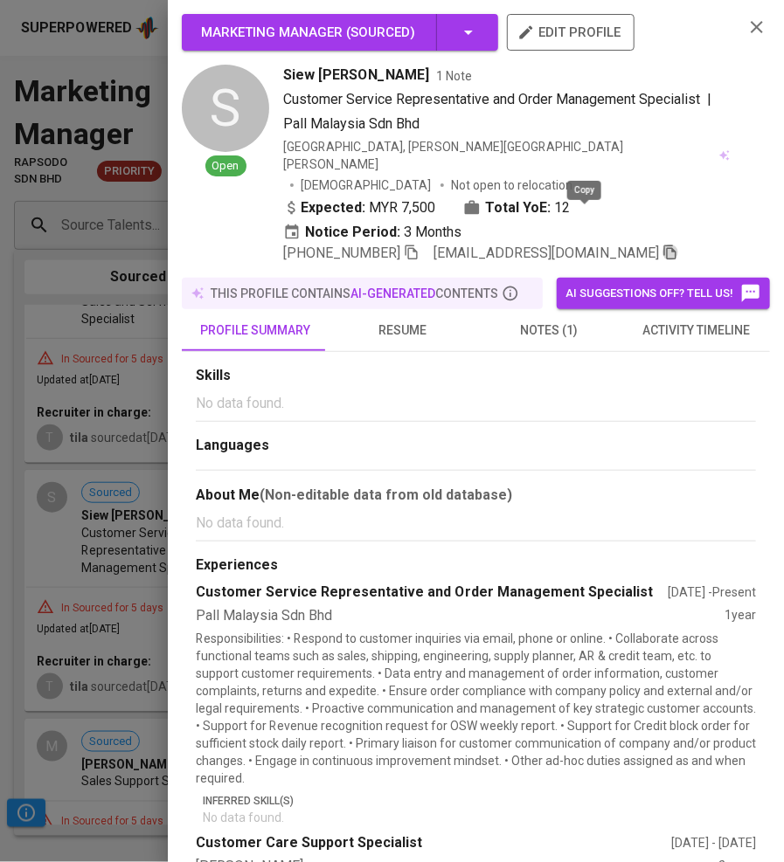
click at [662, 245] on icon "button" at bounding box center [670, 253] width 16 height 16
click at [73, 467] on div at bounding box center [392, 431] width 784 height 862
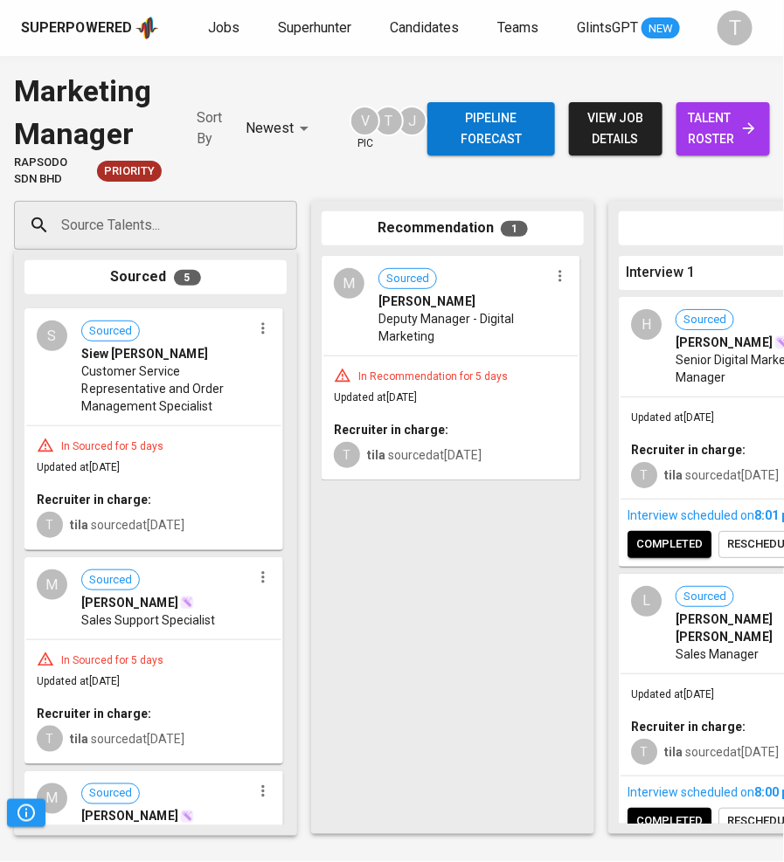
scroll to position [246, 0]
click at [156, 653] on div "In Sourced for 5 days" at bounding box center [112, 660] width 116 height 15
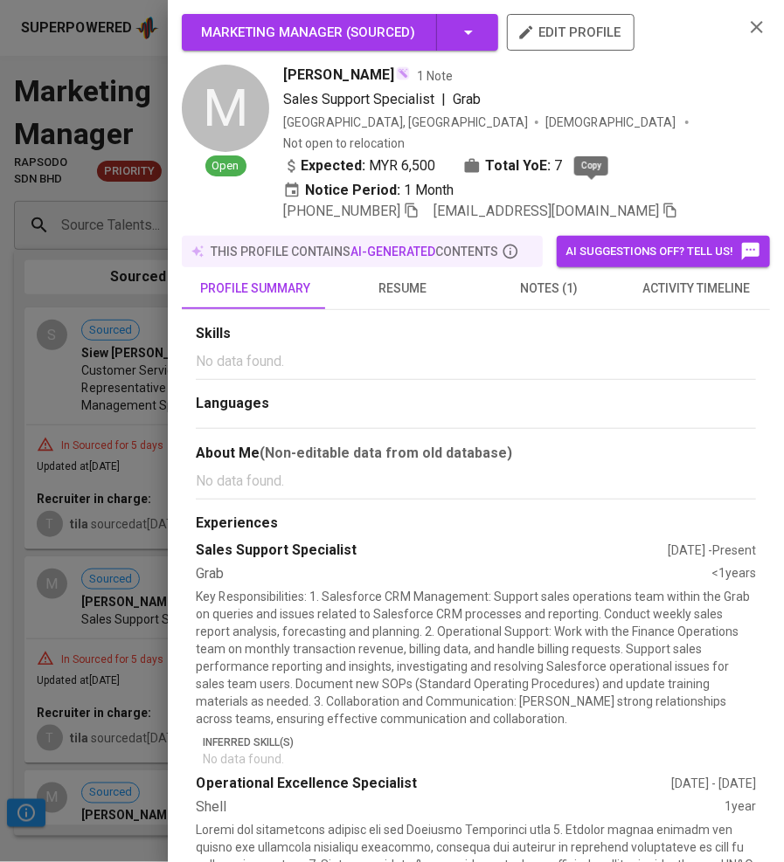
click at [664, 204] on icon "button" at bounding box center [670, 211] width 12 height 15
click at [85, 586] on div at bounding box center [392, 431] width 784 height 862
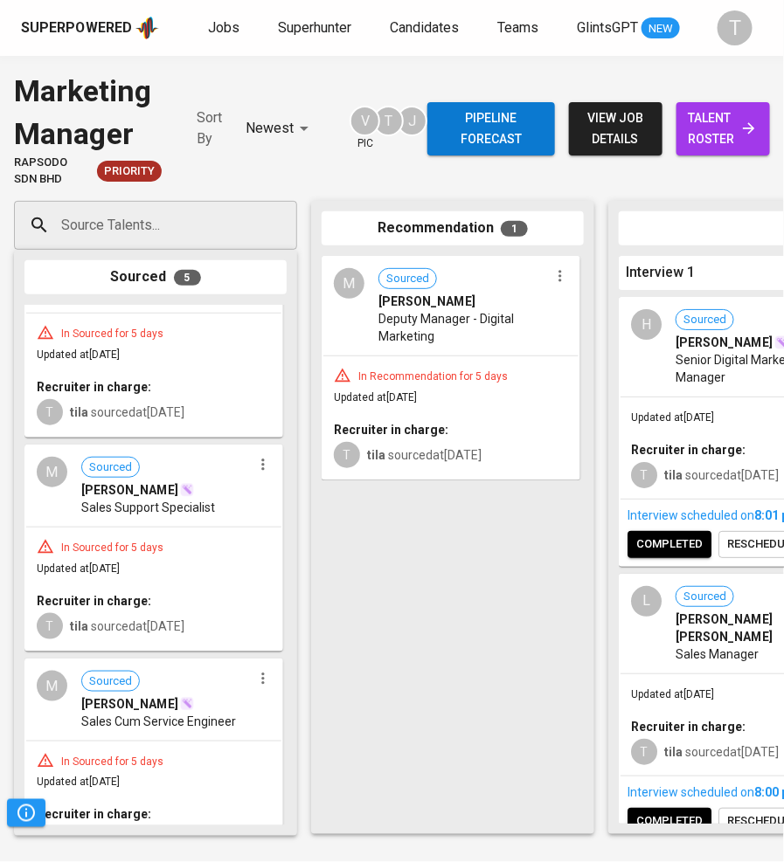
scroll to position [371, 0]
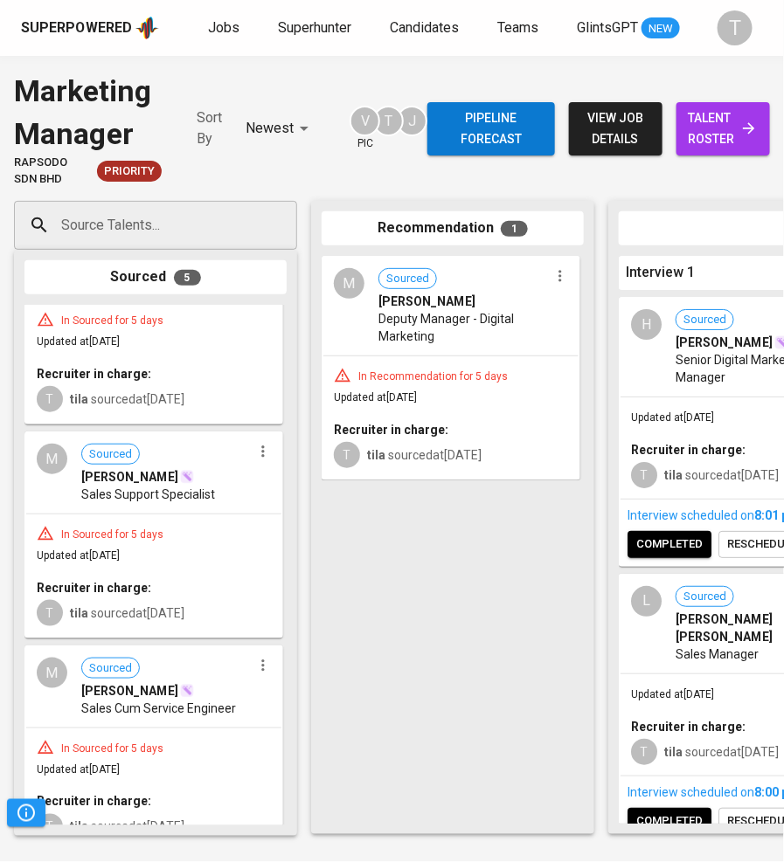
click at [136, 692] on span "[PERSON_NAME]" at bounding box center [129, 690] width 97 height 17
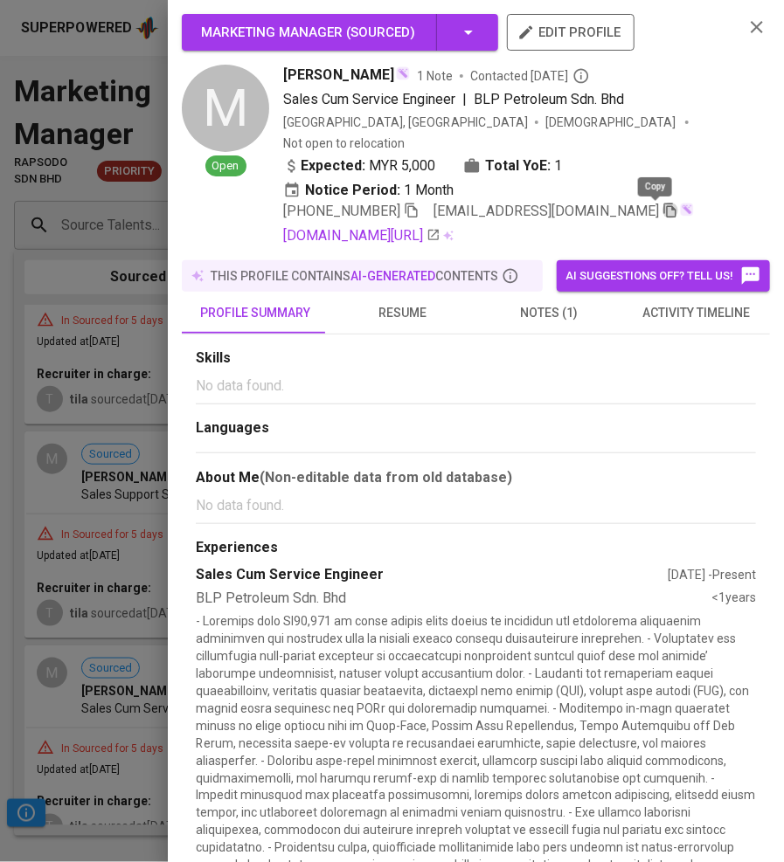
click at [662, 208] on icon "button" at bounding box center [670, 211] width 16 height 16
click at [115, 682] on div at bounding box center [392, 431] width 784 height 862
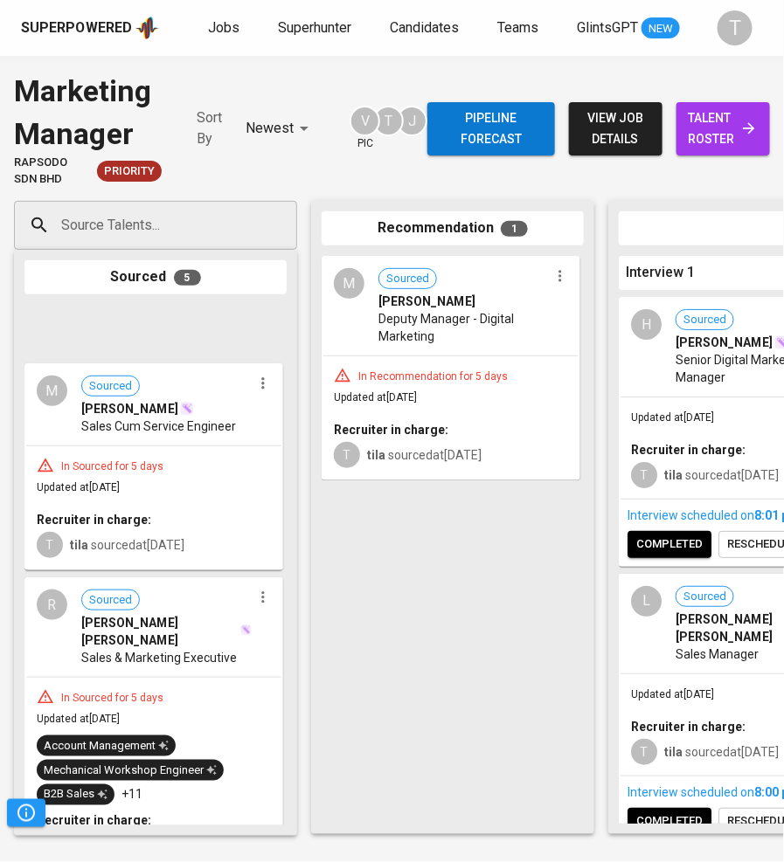
scroll to position [668, 0]
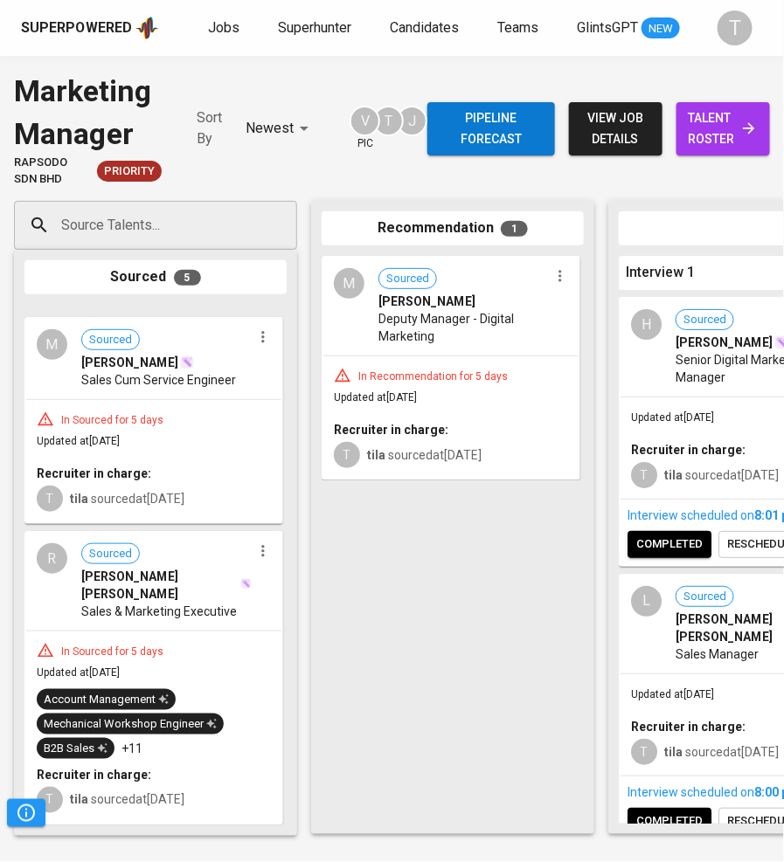
click at [162, 603] on span "Sales & Marketing Executive" at bounding box center [159, 611] width 156 height 17
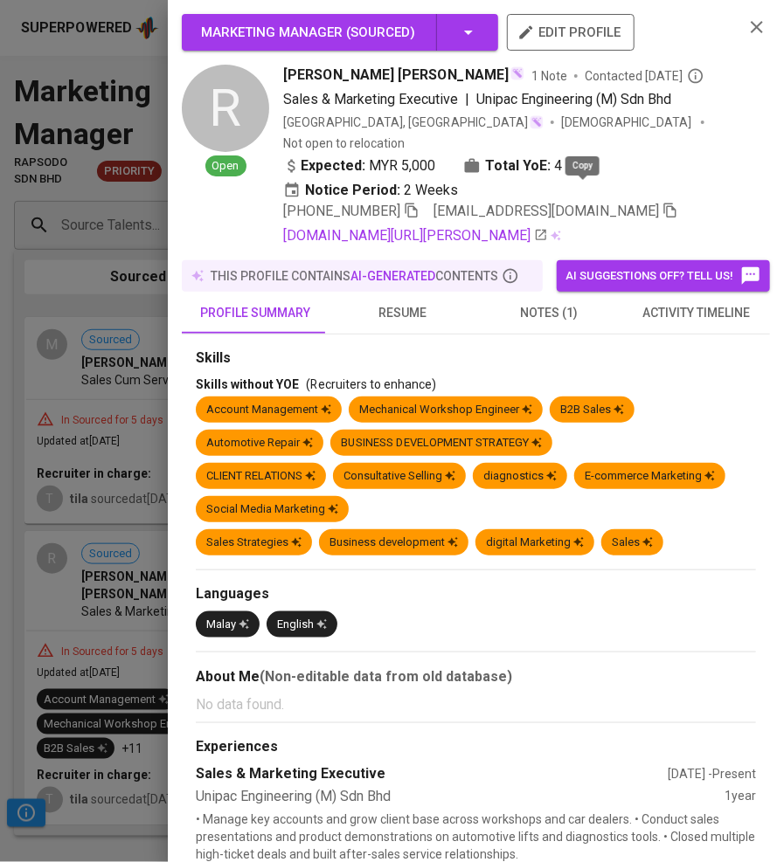
click at [662, 203] on icon "button" at bounding box center [670, 211] width 16 height 16
click at [22, 369] on div at bounding box center [392, 431] width 784 height 862
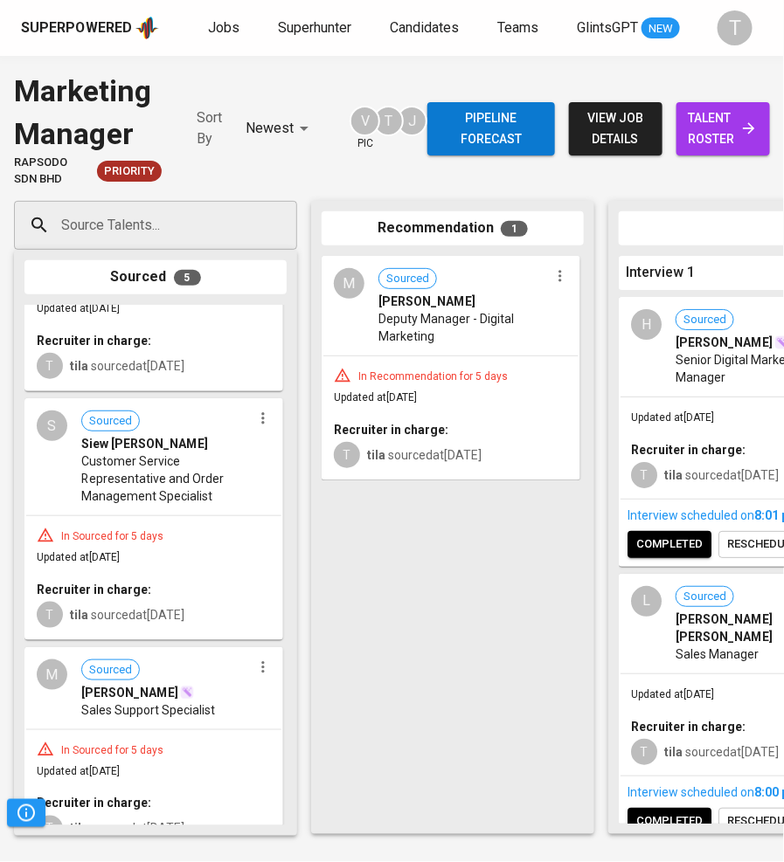
scroll to position [0, 0]
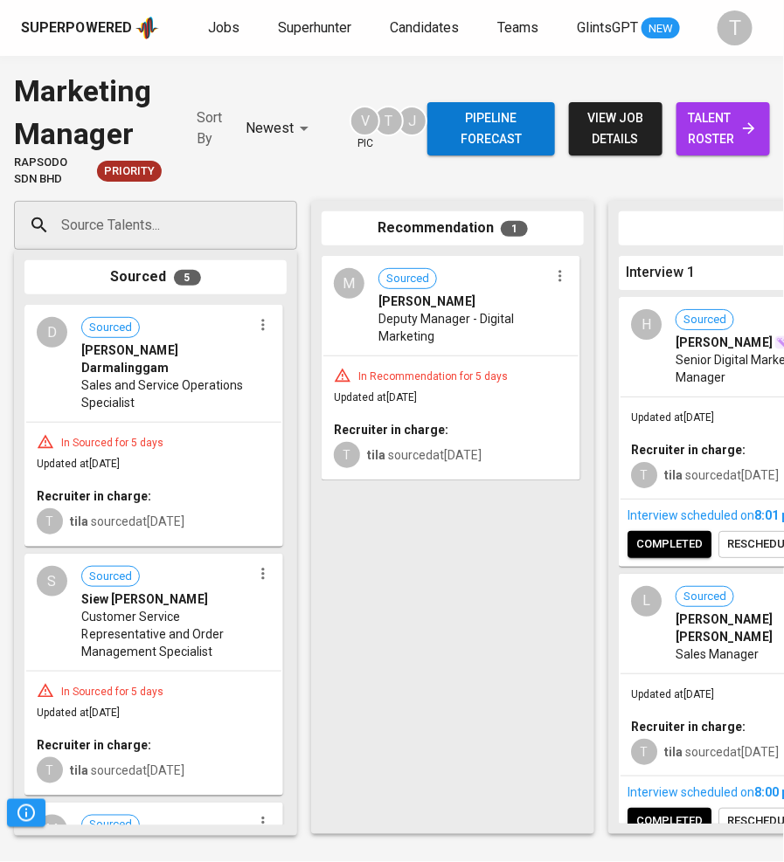
click at [261, 323] on icon "button" at bounding box center [262, 325] width 3 height 11
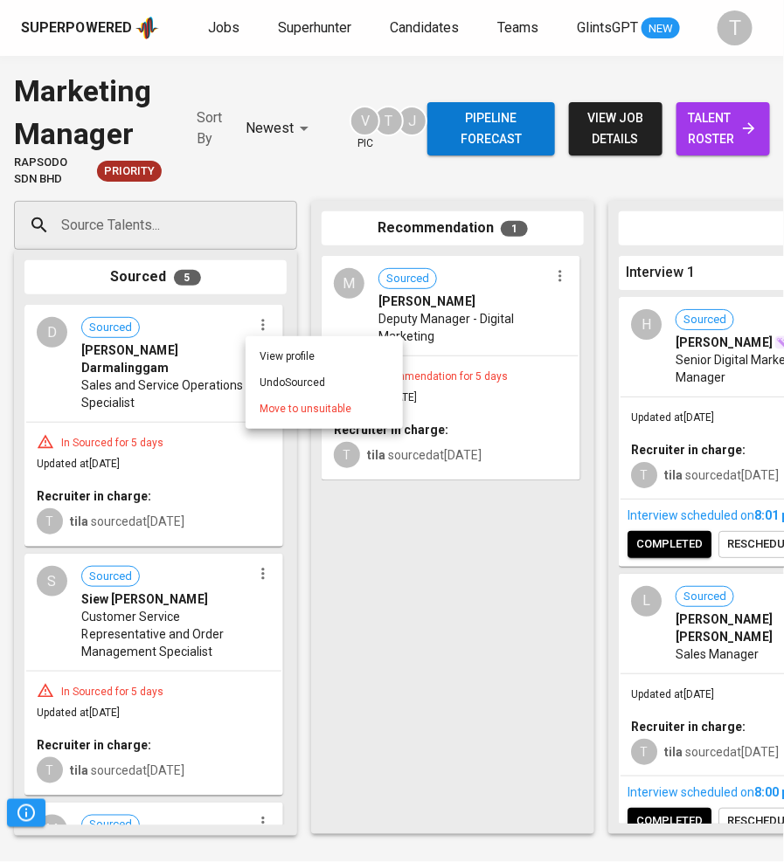
click at [175, 390] on div at bounding box center [392, 431] width 784 height 862
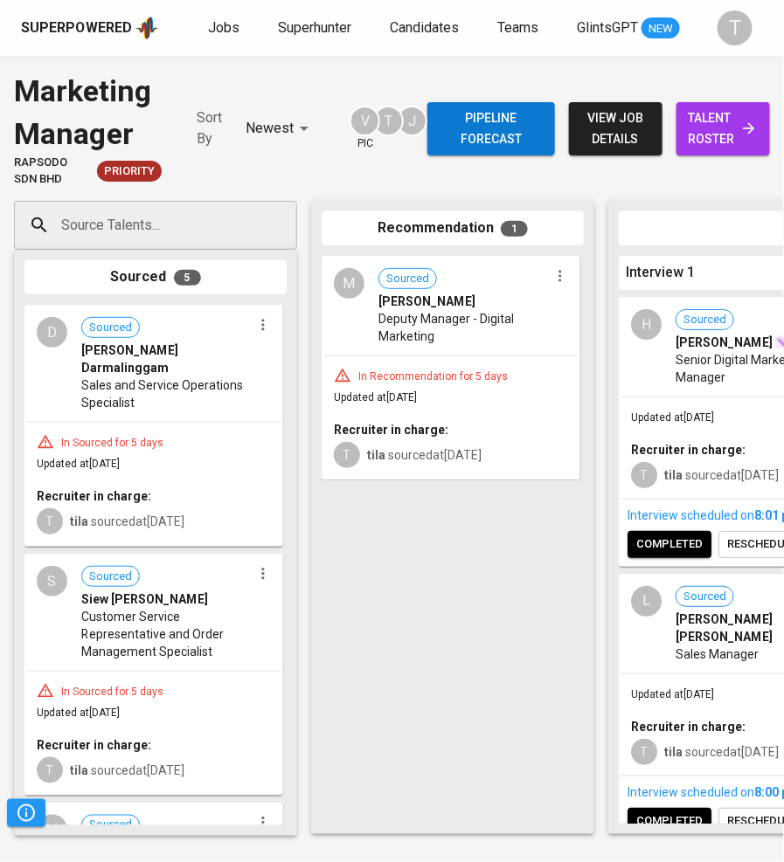
click at [175, 390] on span "Sales and Service Operations Specialist" at bounding box center [166, 394] width 170 height 35
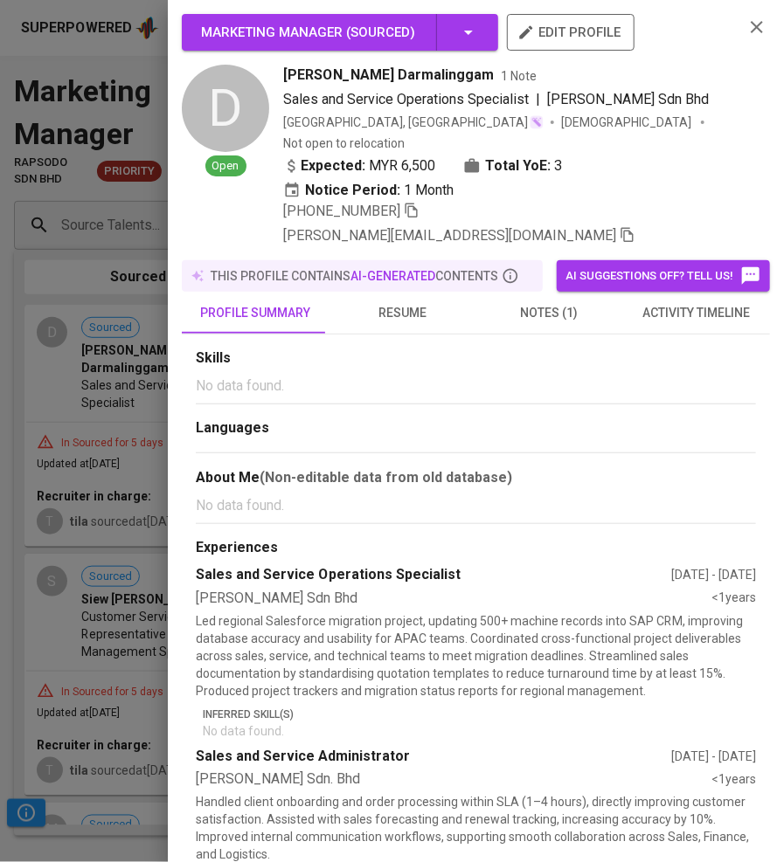
click at [582, 203] on div "[PHONE_NUMBER] [PERSON_NAME][EMAIL_ADDRESS][DOMAIN_NAME]" at bounding box center [506, 223] width 446 height 45
click at [620, 227] on icon "button" at bounding box center [628, 235] width 16 height 16
click at [51, 401] on div at bounding box center [392, 431] width 784 height 862
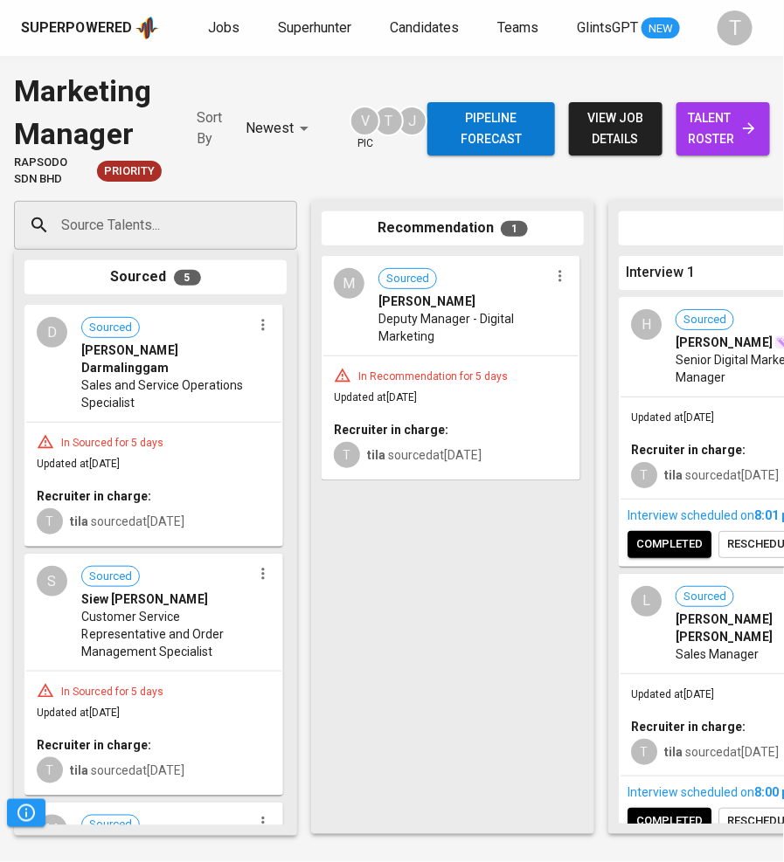
click at [260, 565] on icon "button" at bounding box center [262, 573] width 17 height 17
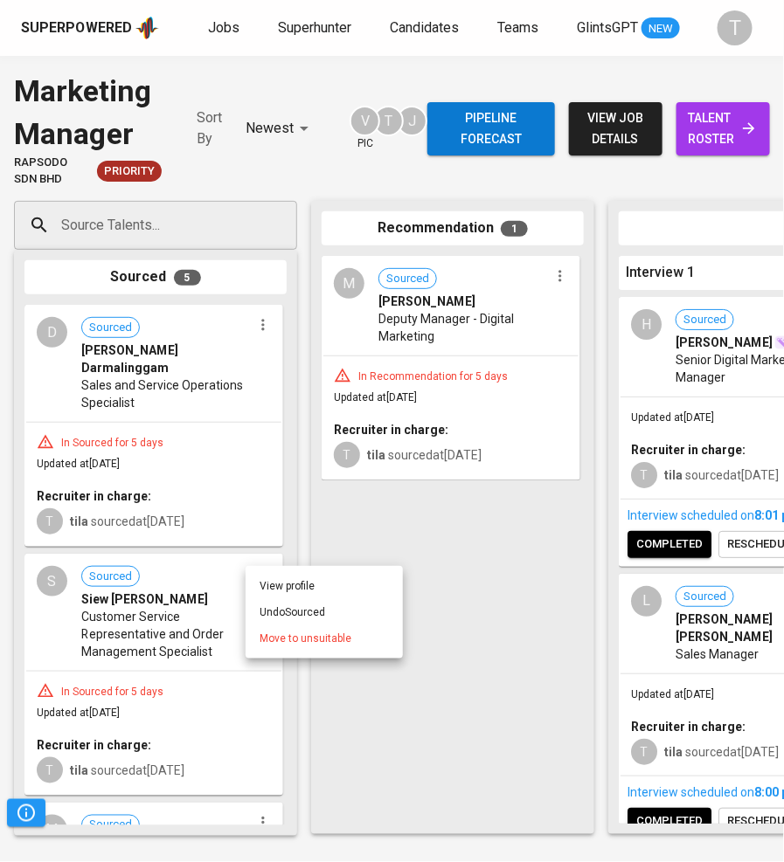
click at [291, 633] on span "Move to unsuitable" at bounding box center [306, 639] width 92 height 16
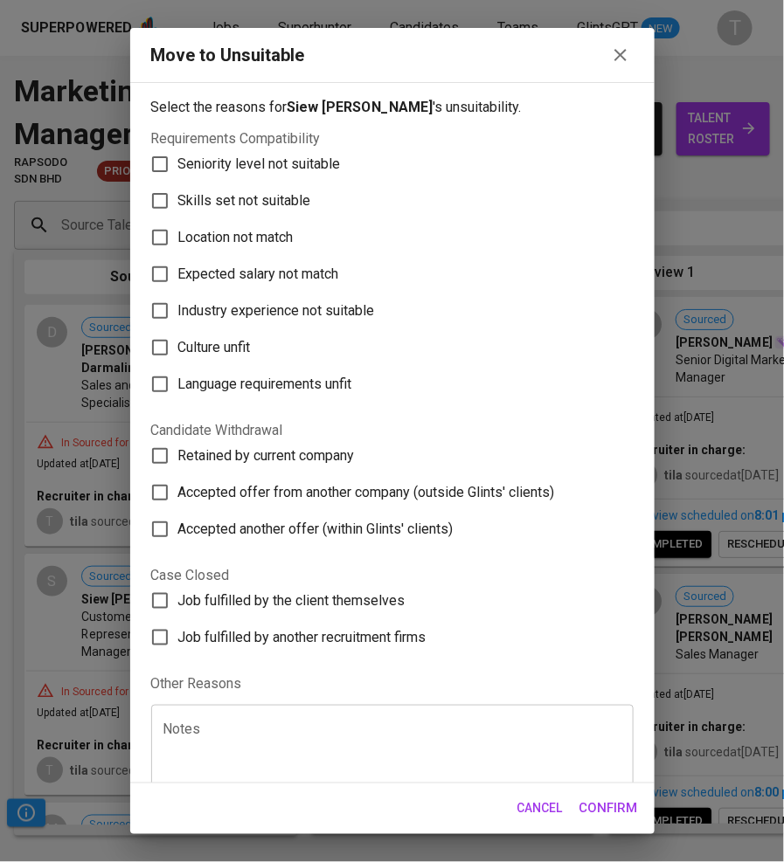
click at [267, 202] on span "Skills set not suitable" at bounding box center [244, 200] width 133 height 21
click at [178, 202] on input "Skills set not suitable" at bounding box center [160, 201] width 37 height 37
checkbox input "true"
click at [612, 808] on span "Confirm" at bounding box center [608, 809] width 59 height 23
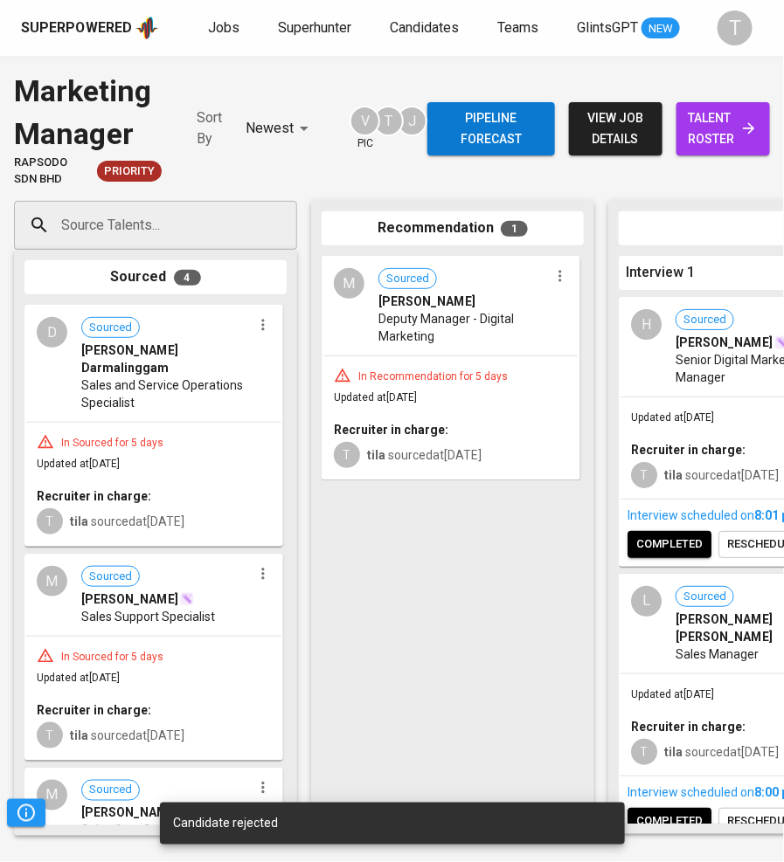
click at [256, 565] on icon "button" at bounding box center [262, 573] width 17 height 17
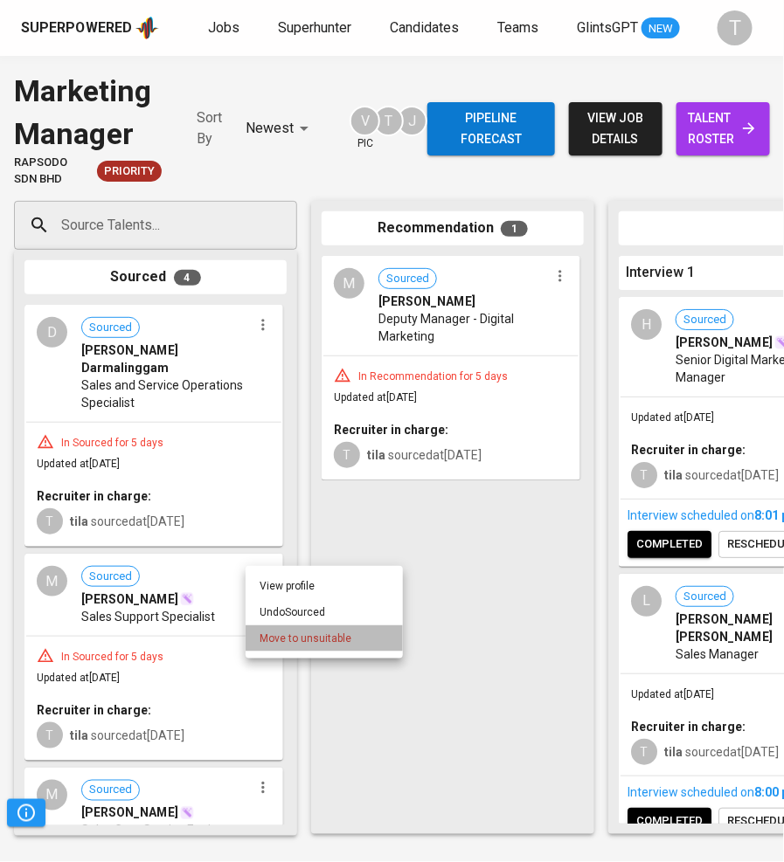
click at [319, 633] on span "Move to unsuitable" at bounding box center [306, 639] width 92 height 16
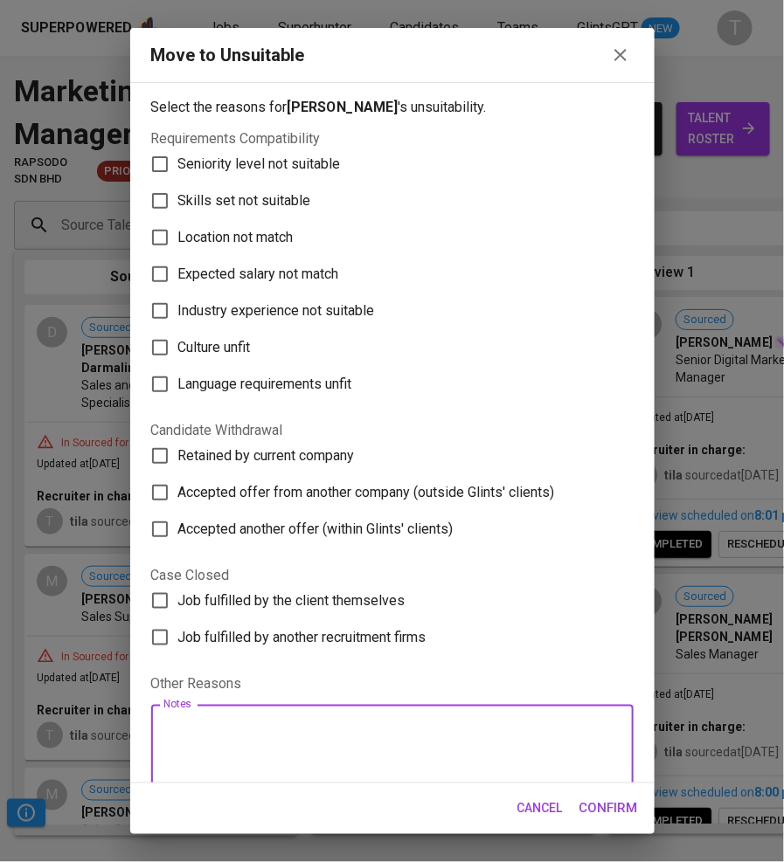
click at [300, 737] on textarea at bounding box center [392, 755] width 458 height 66
type textarea "for different role"
click at [551, 728] on textarea "for different role" at bounding box center [392, 755] width 458 height 66
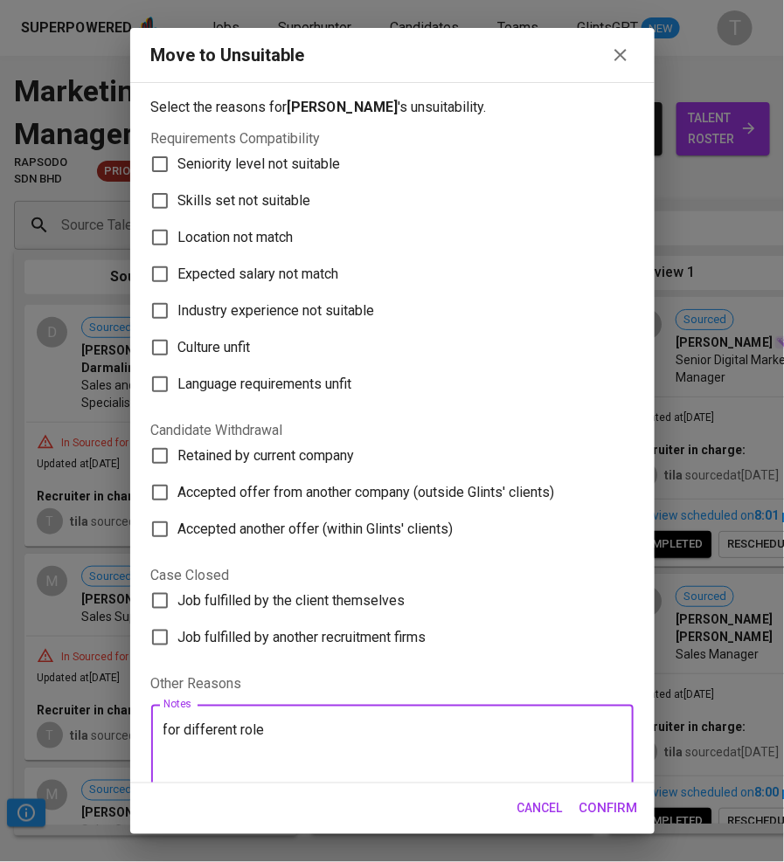
click at [616, 812] on span "Confirm" at bounding box center [608, 809] width 59 height 23
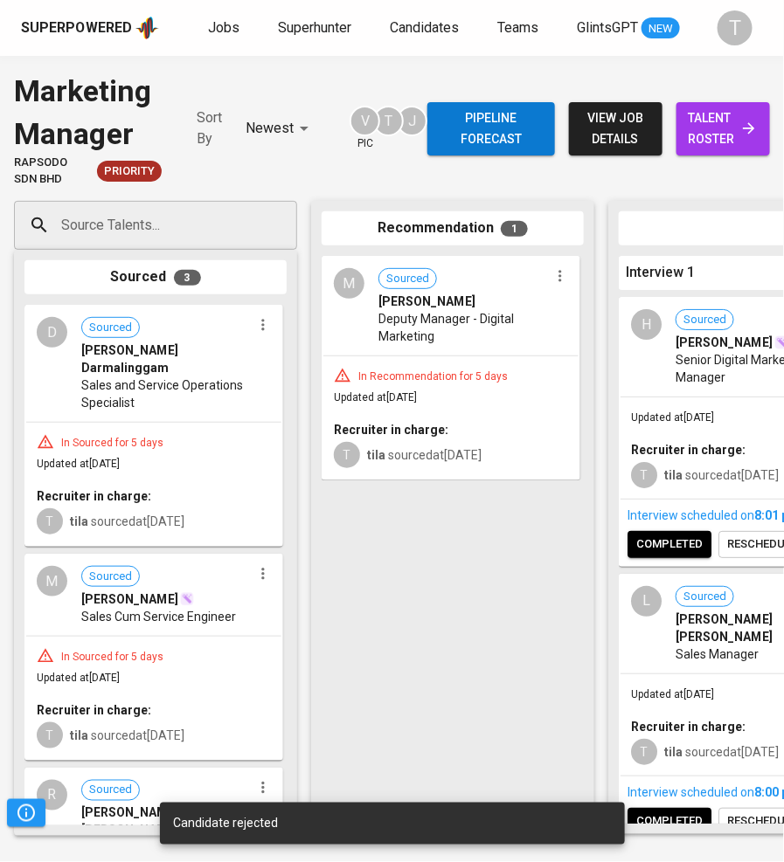
click at [254, 565] on icon "button" at bounding box center [262, 573] width 17 height 17
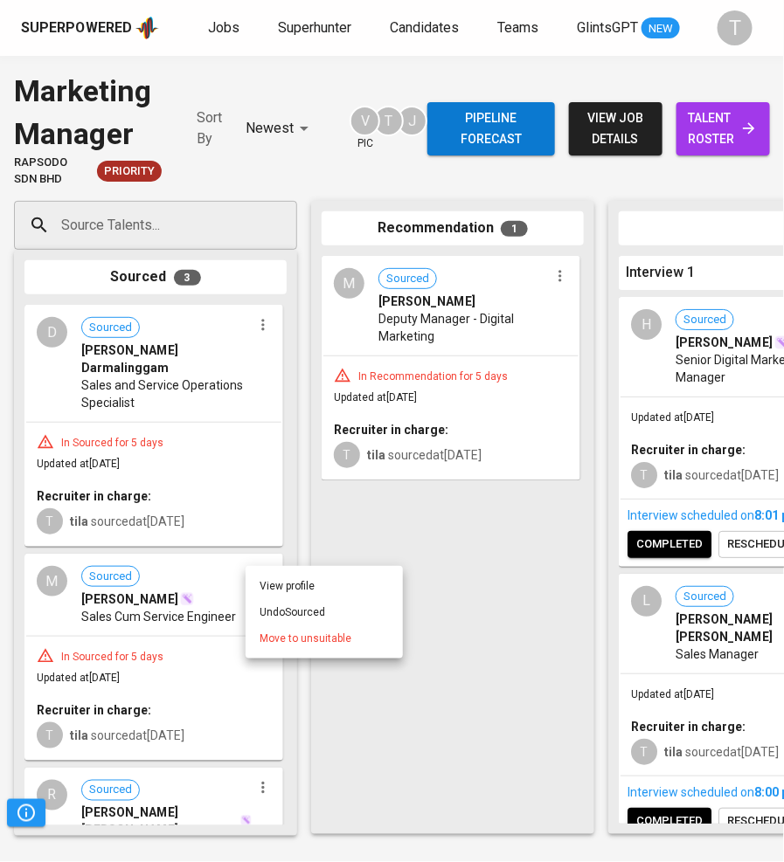
click at [300, 641] on span "Move to unsuitable" at bounding box center [306, 639] width 92 height 16
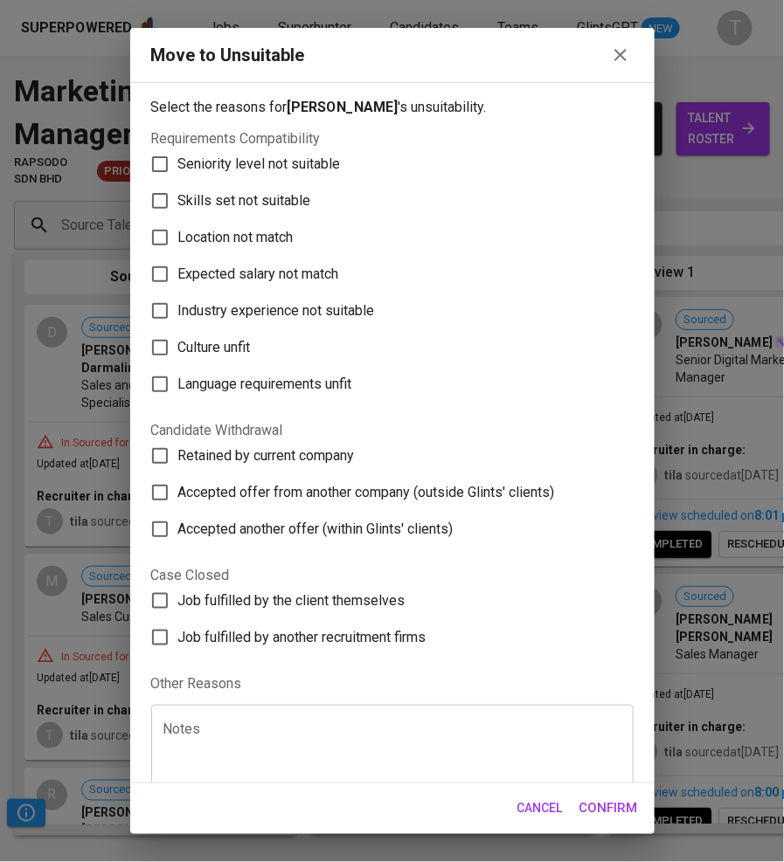
click at [365, 750] on textarea at bounding box center [392, 755] width 458 height 66
paste textarea "for different role"
type textarea "for different role"
click at [619, 802] on span "Confirm" at bounding box center [608, 809] width 59 height 23
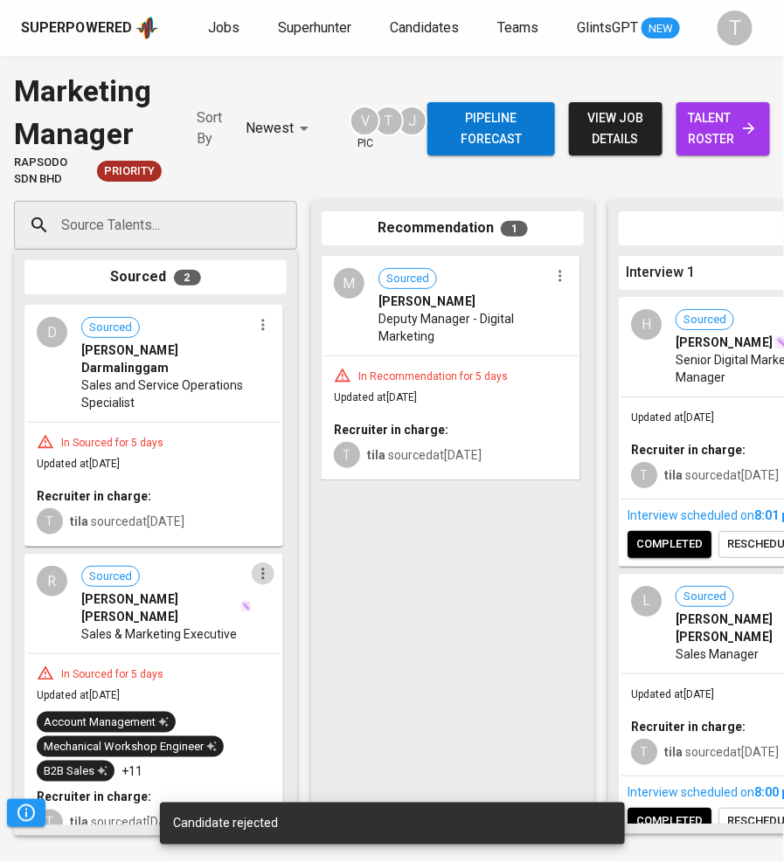
click at [261, 569] on icon "button" at bounding box center [262, 574] width 3 height 11
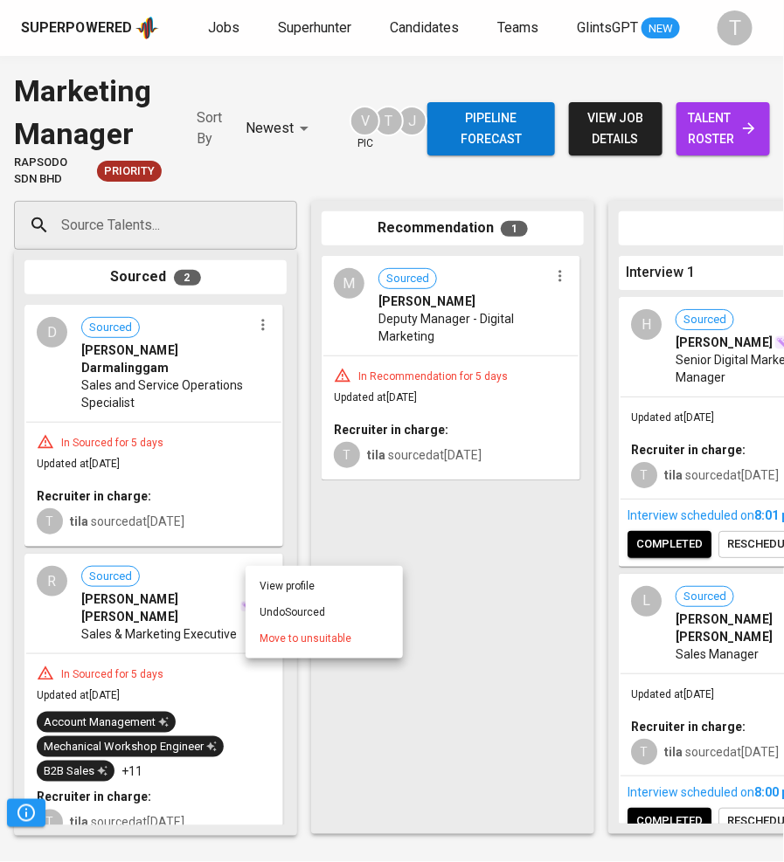
click at [300, 631] on span "Move to unsuitable" at bounding box center [306, 639] width 92 height 16
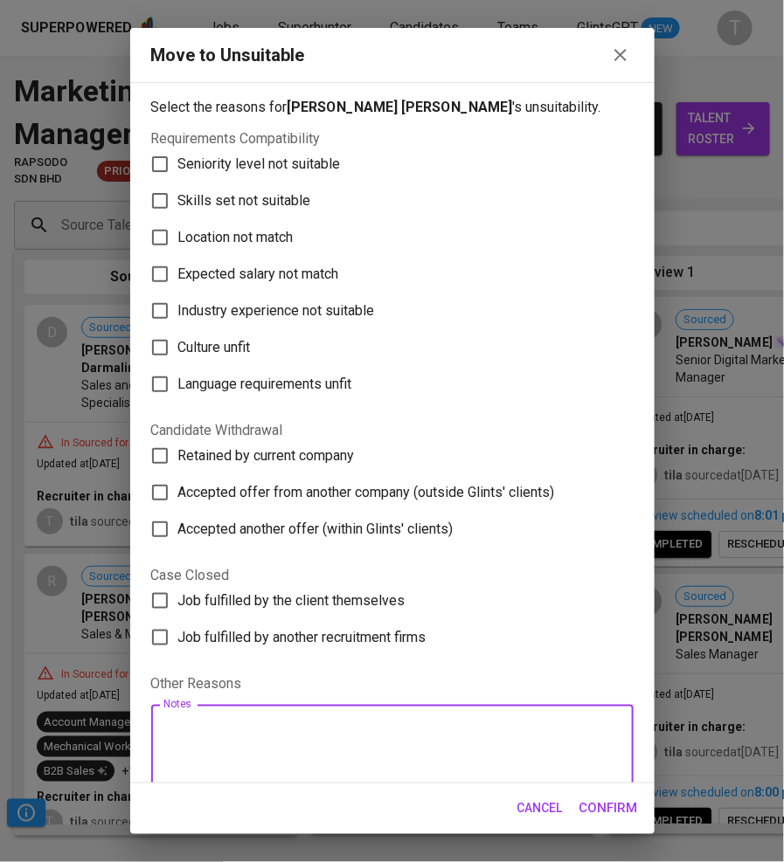
click at [391, 737] on textarea at bounding box center [392, 755] width 458 height 66
paste textarea "for different role"
type textarea "for different role"
click at [613, 802] on span "Confirm" at bounding box center [608, 809] width 59 height 23
